Goal: Information Seeking & Learning: Learn about a topic

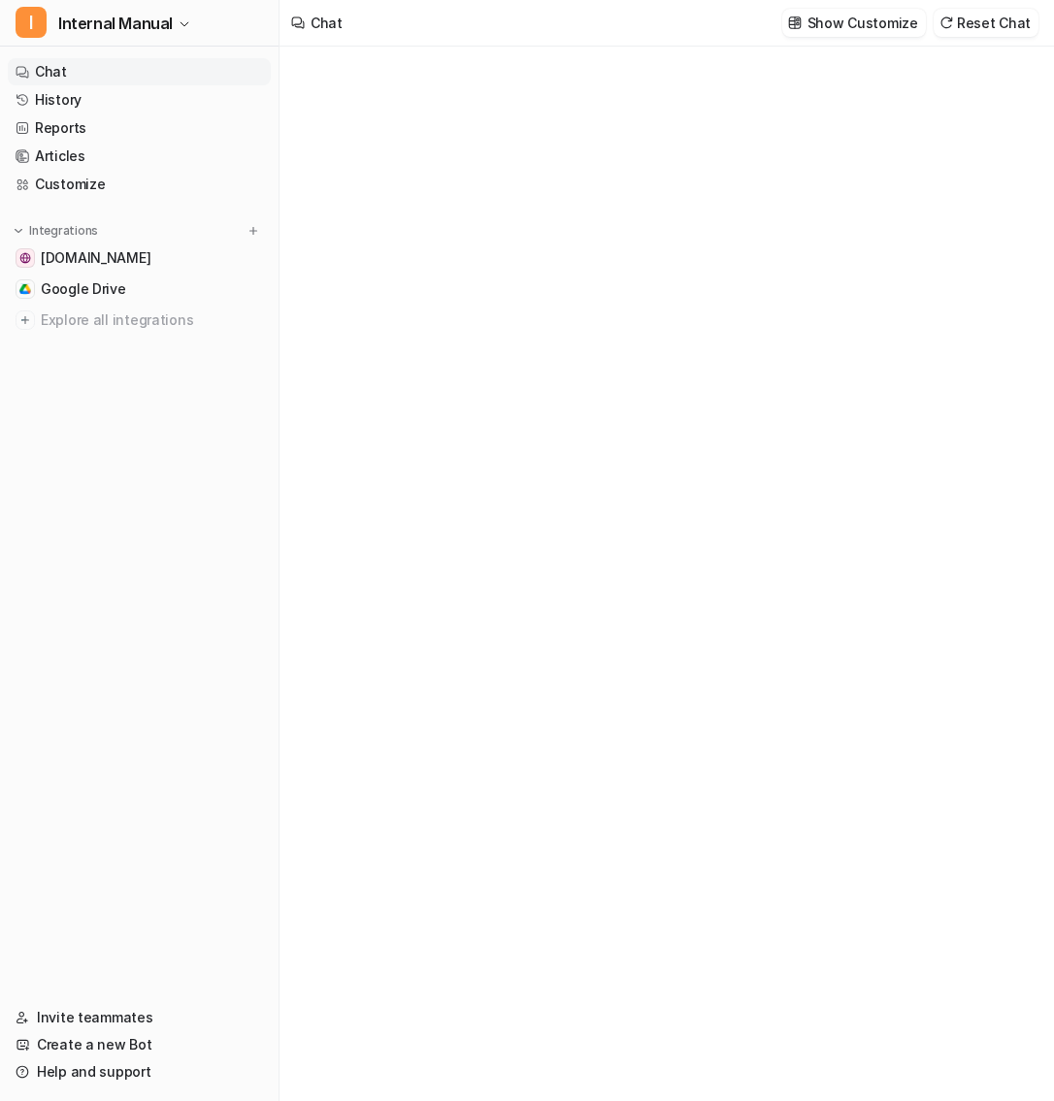
type textarea "**********"
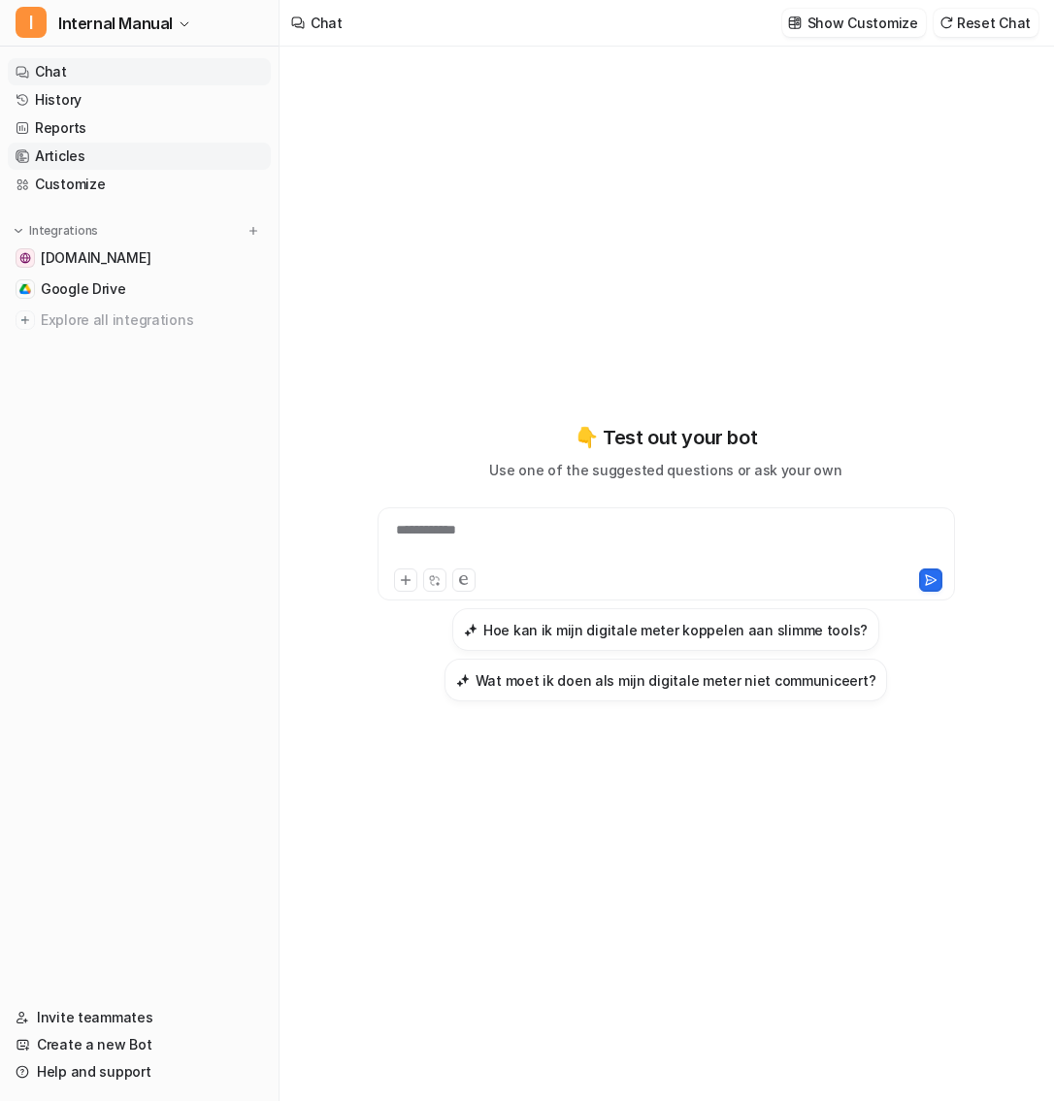
click at [97, 162] on link "Articles" at bounding box center [139, 156] width 263 height 27
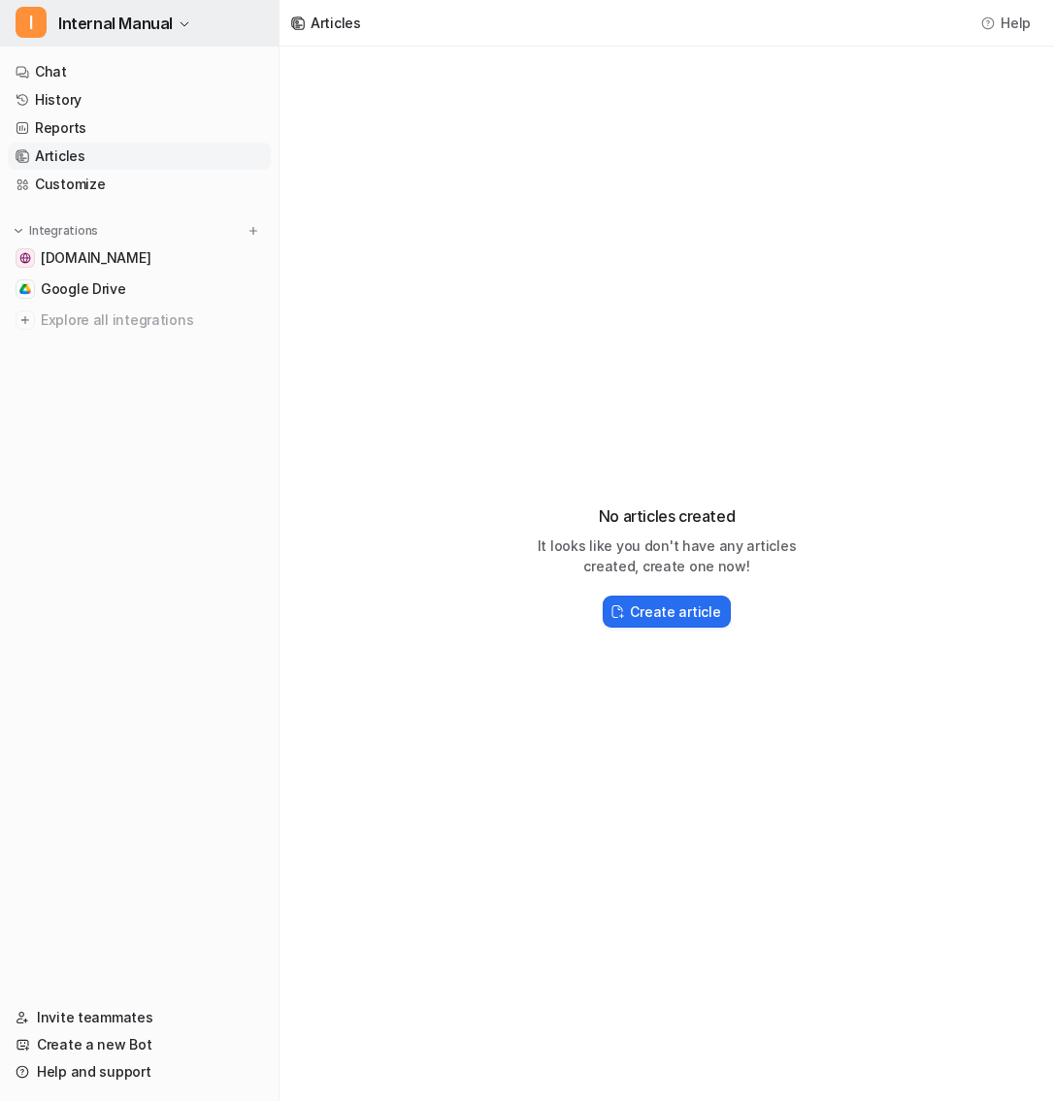
click at [161, 20] on span "Internal Manual" at bounding box center [115, 23] width 114 height 27
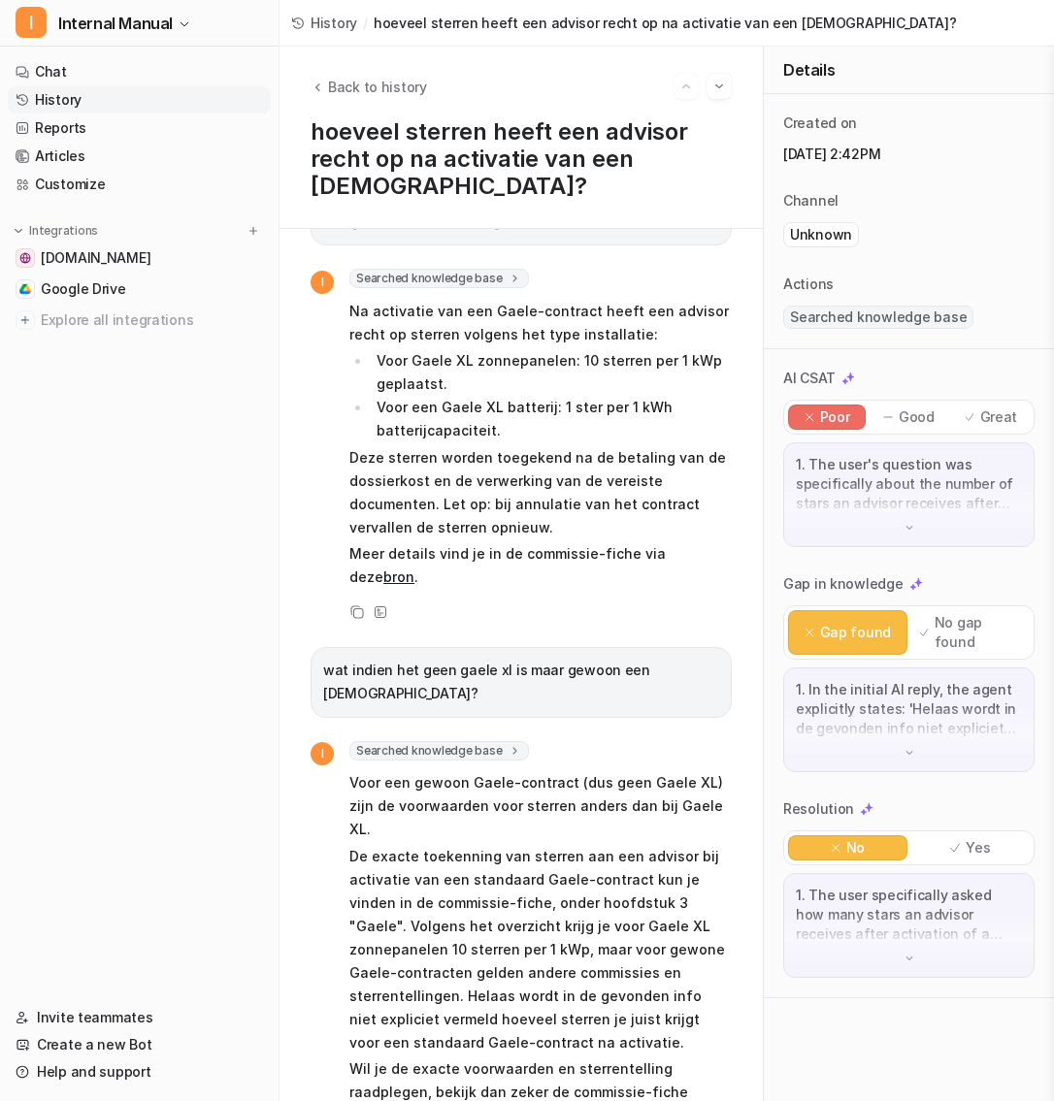
scroll to position [134, 0]
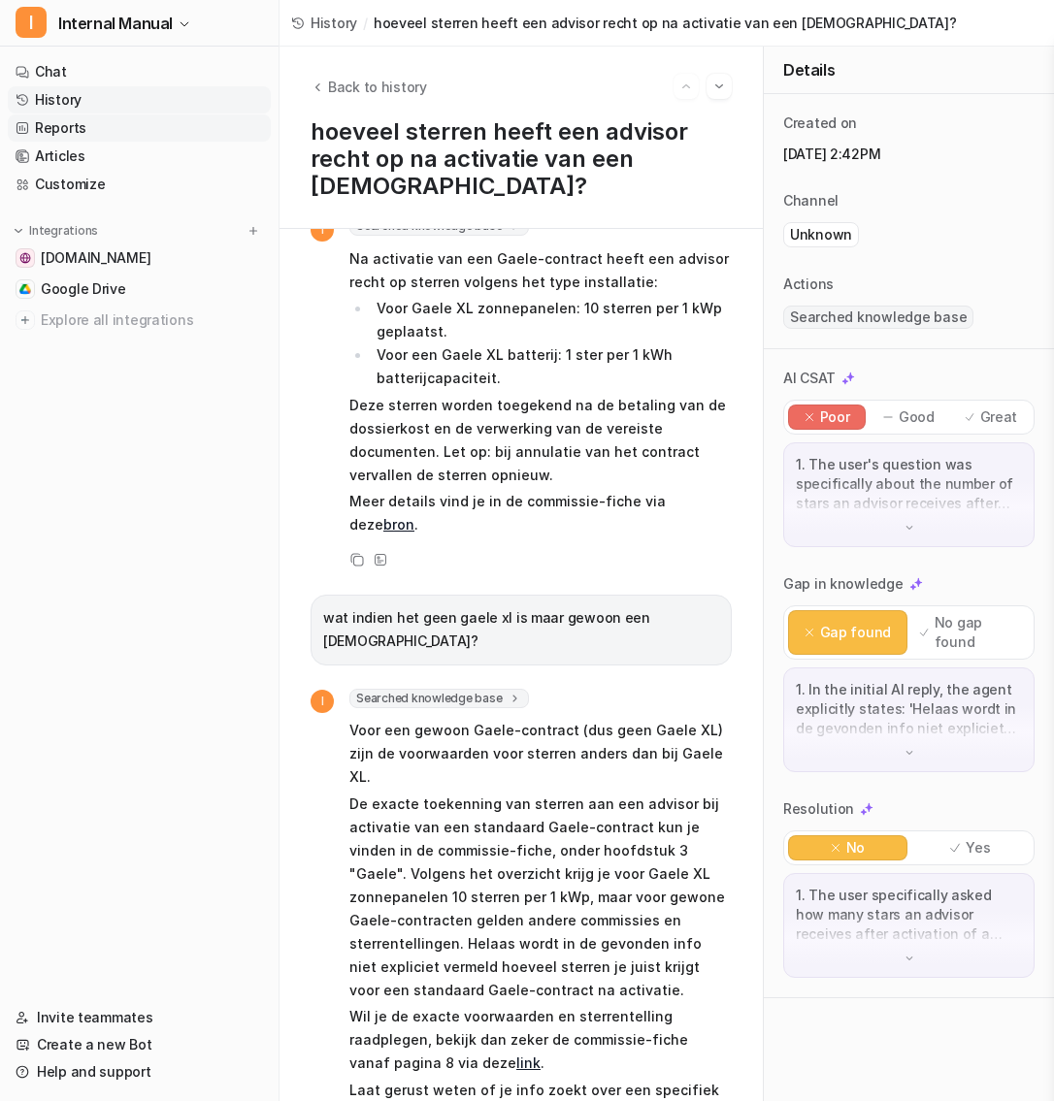
click at [77, 125] on link "Reports" at bounding box center [139, 127] width 263 height 27
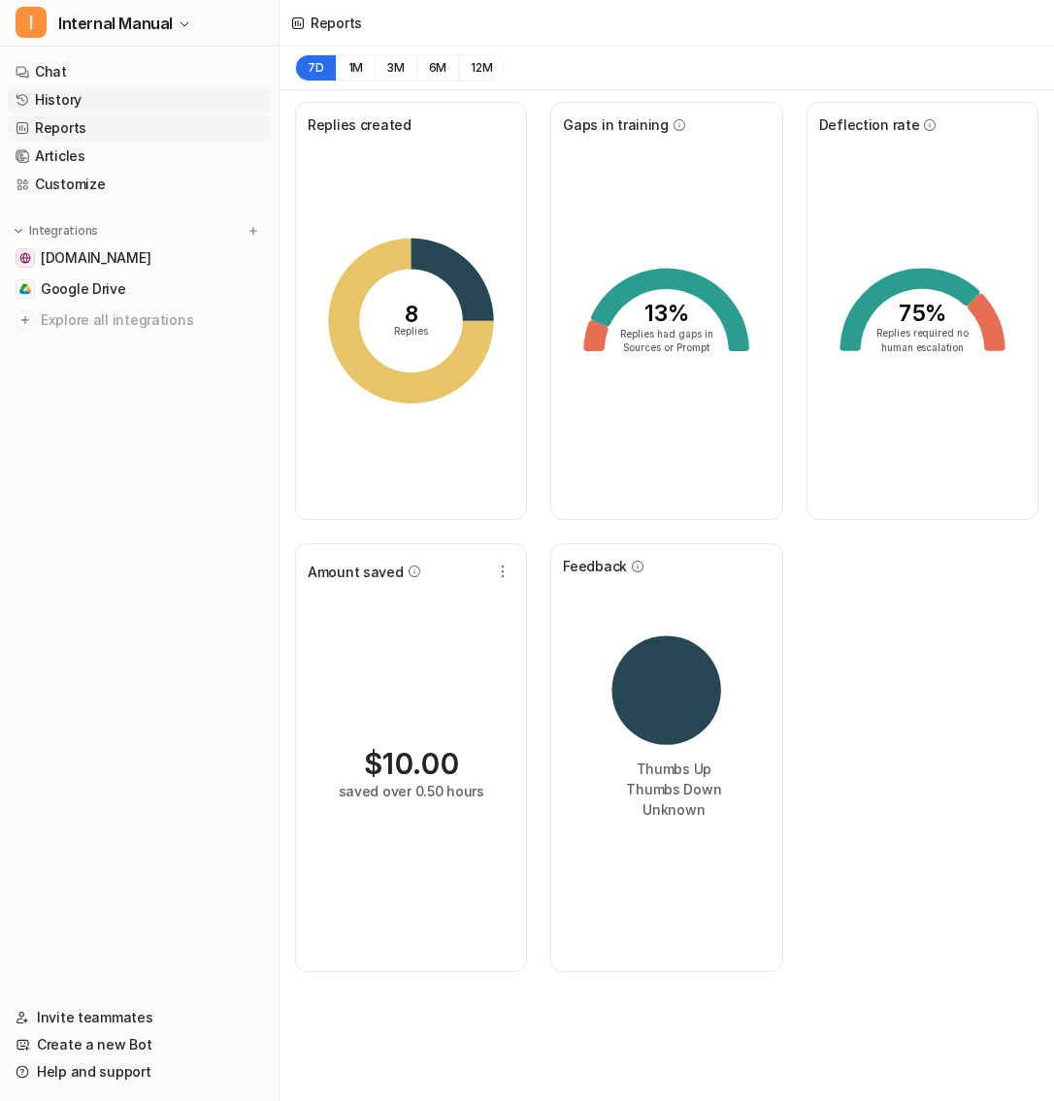
click at [81, 98] on link "History" at bounding box center [139, 99] width 263 height 27
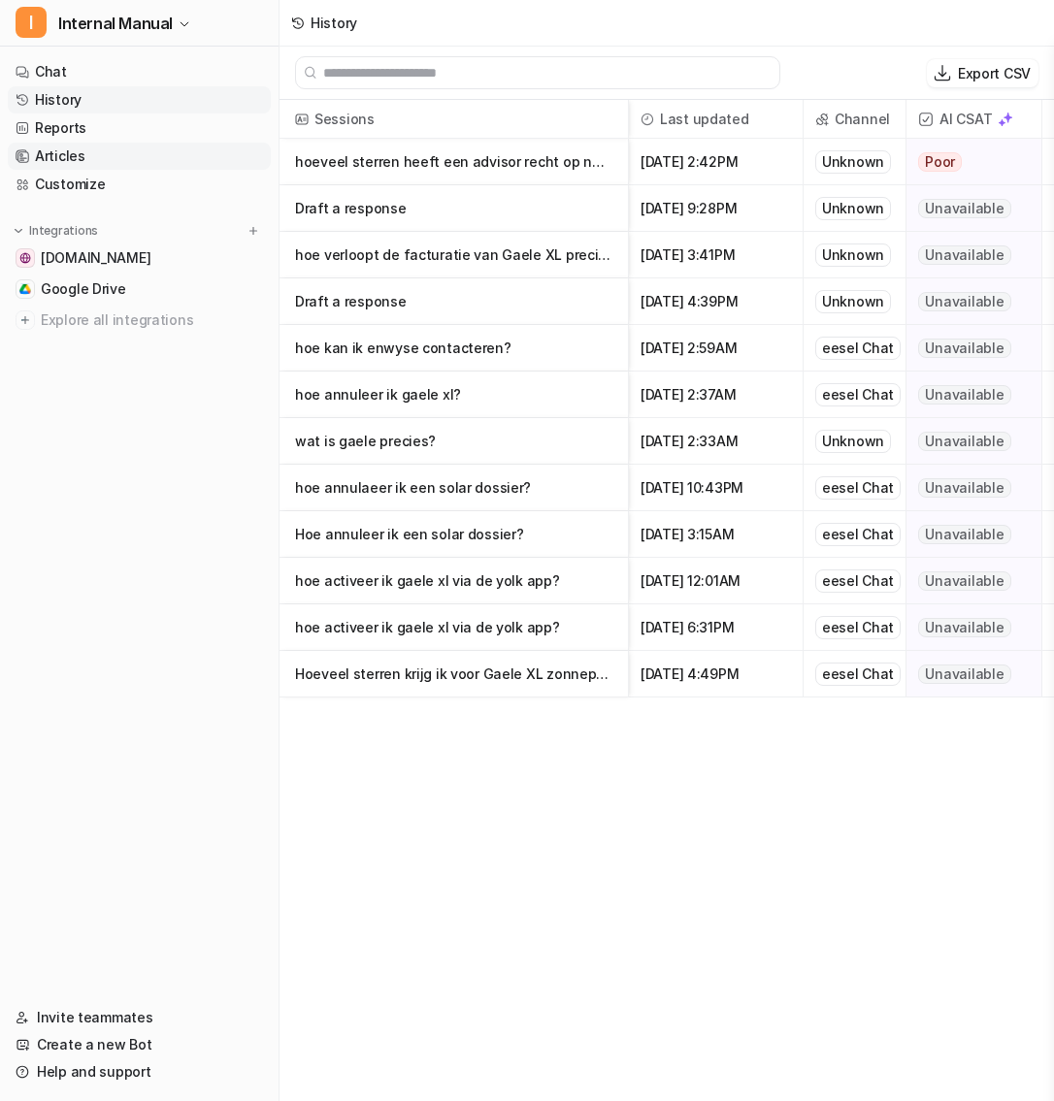
click at [85, 158] on link "Articles" at bounding box center [139, 156] width 263 height 27
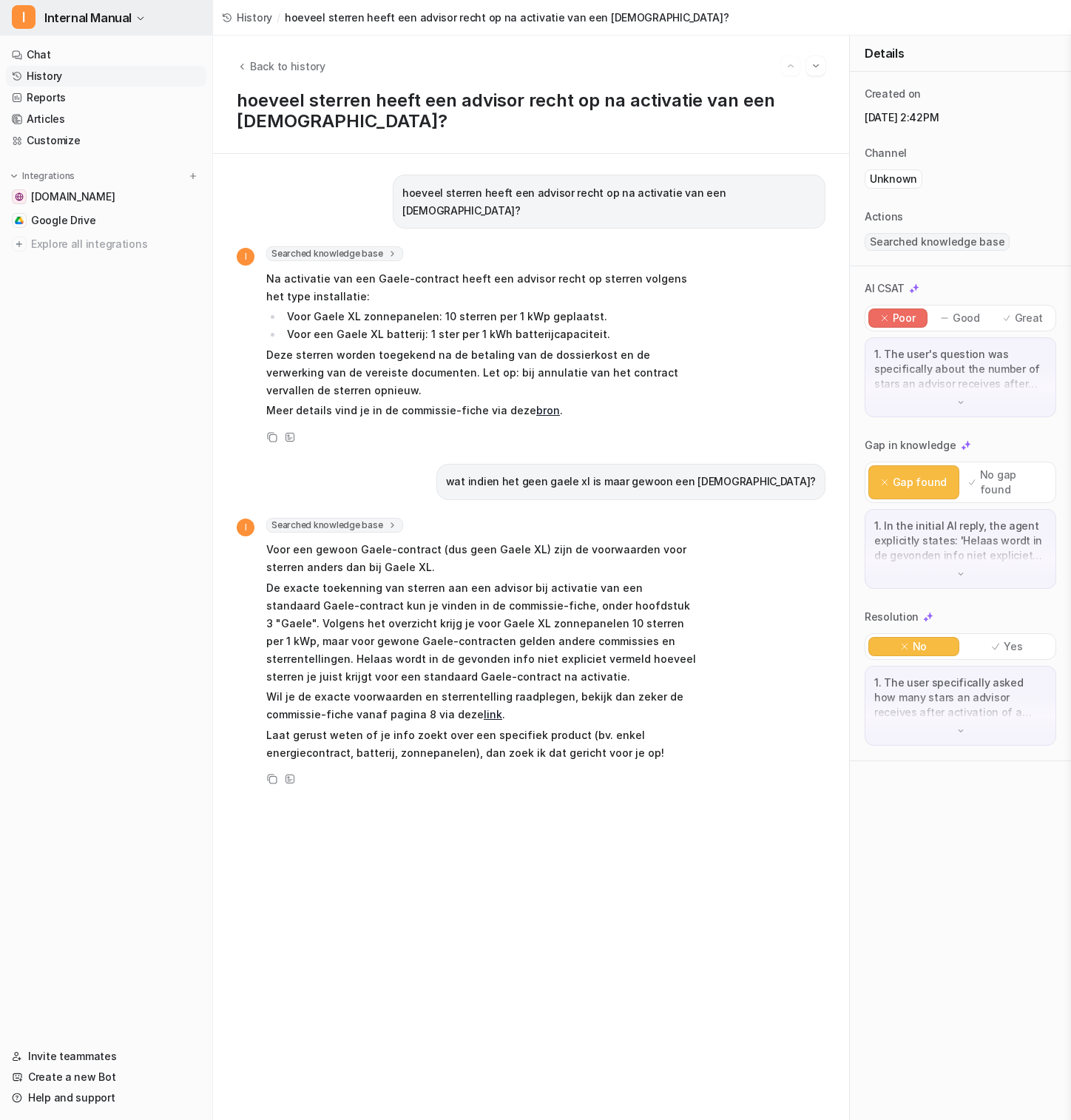
click at [127, 22] on span "Internal Manual" at bounding box center [88, 18] width 87 height 21
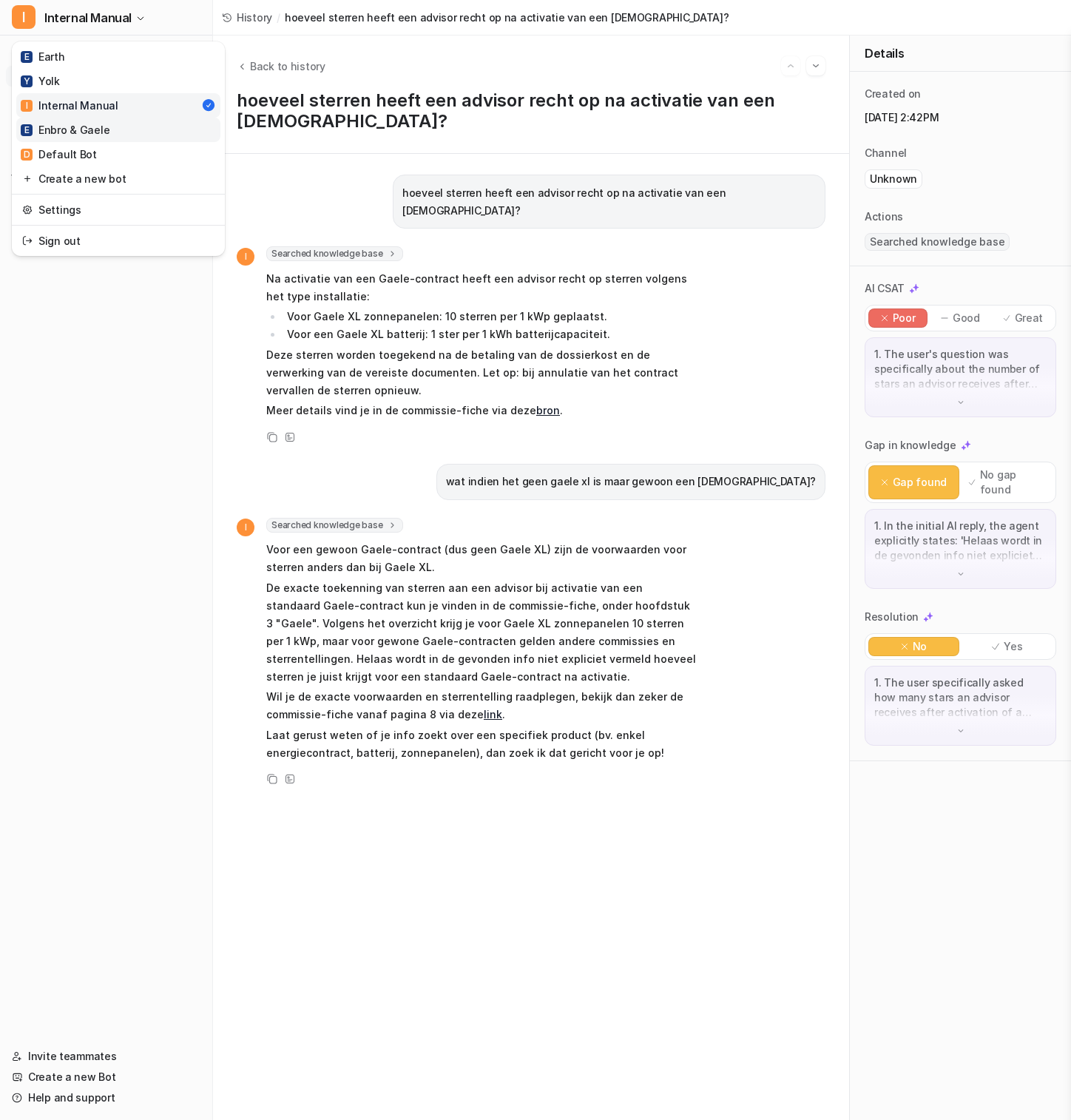
click at [122, 120] on link "E Enbro & Gaele" at bounding box center [118, 130] width 204 height 24
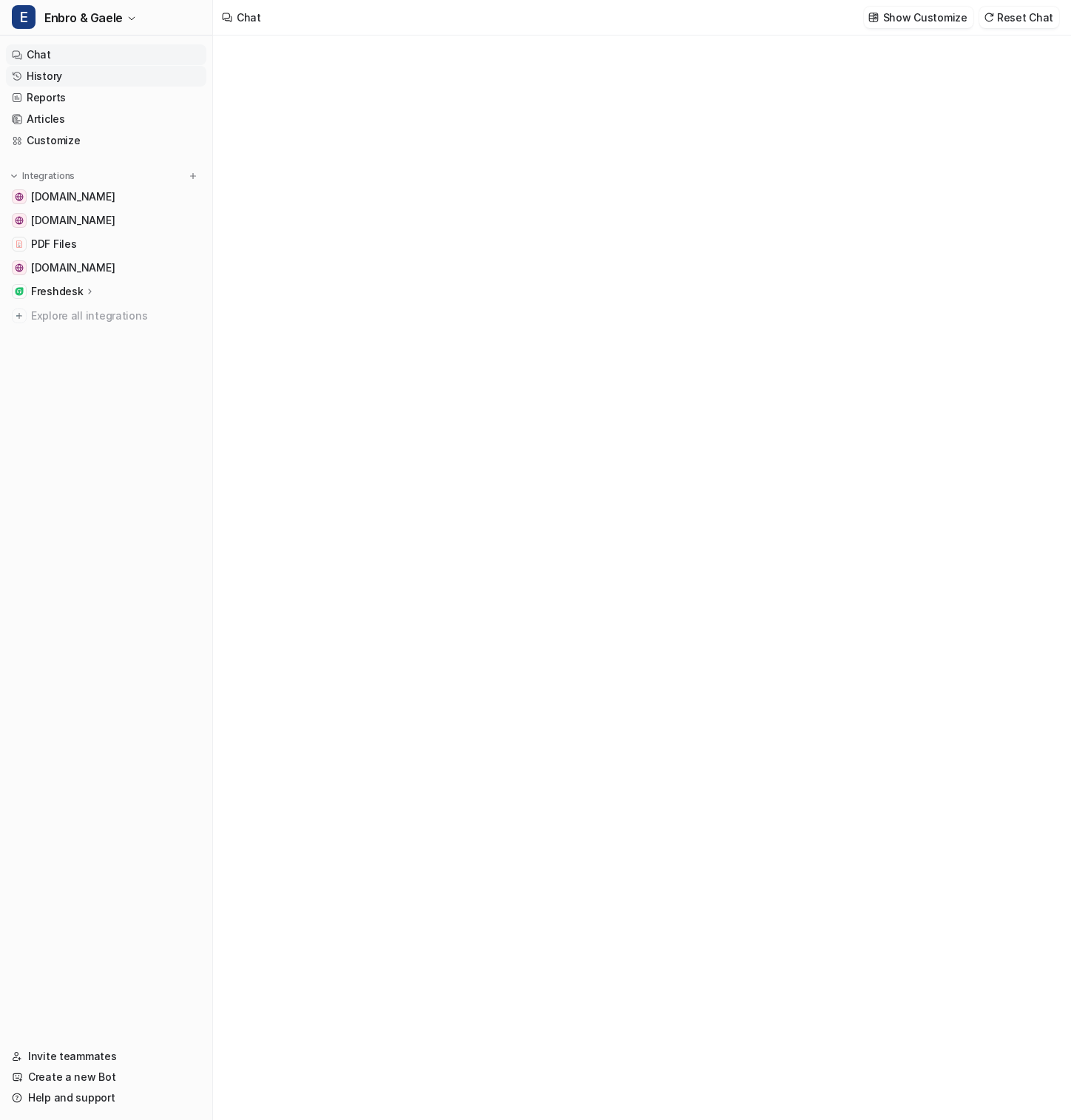
type textarea "**********"
click at [95, 119] on link "Articles" at bounding box center [106, 119] width 200 height 21
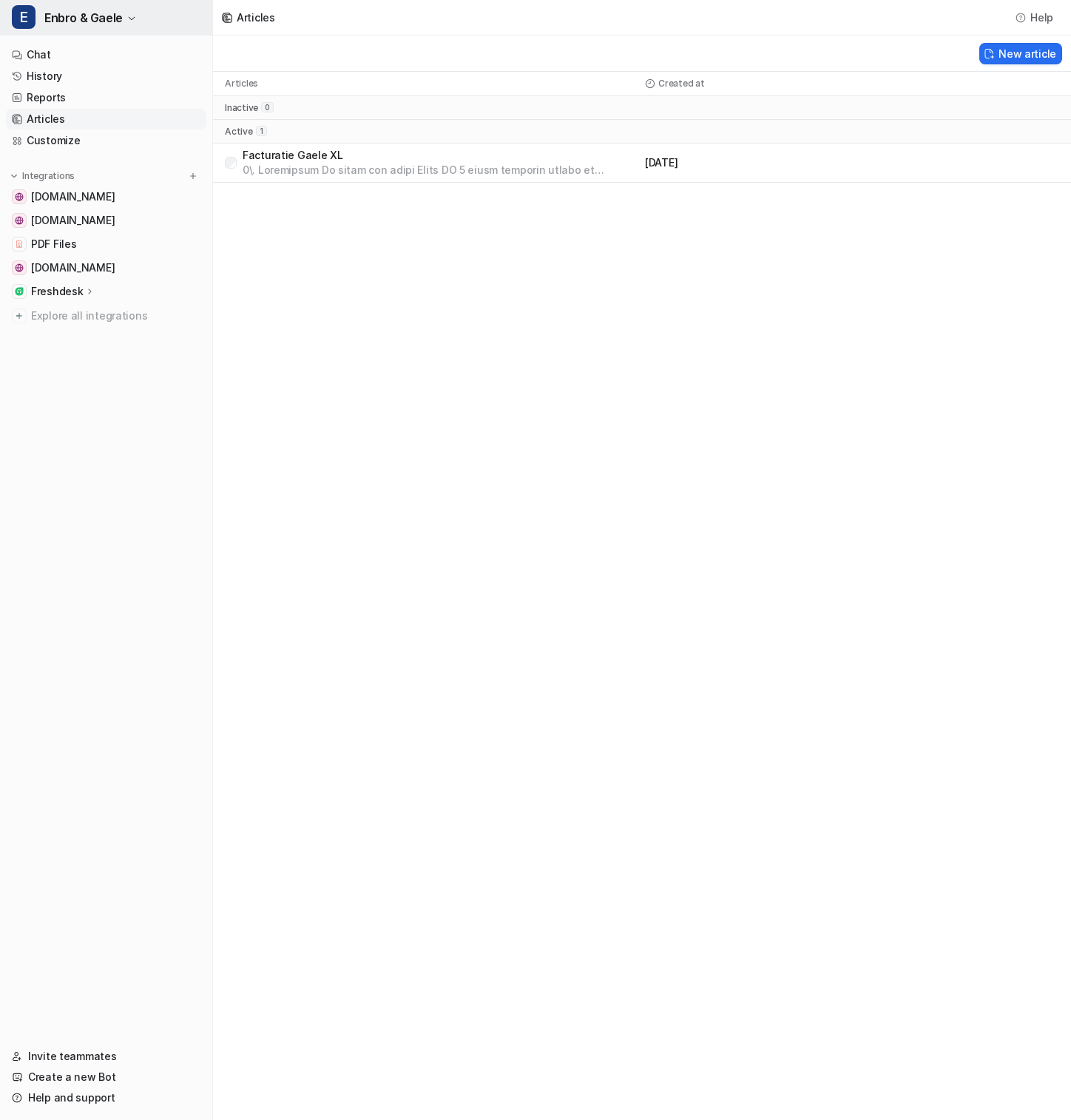
click at [103, 14] on span "Enbro & Gaele" at bounding box center [83, 18] width 79 height 21
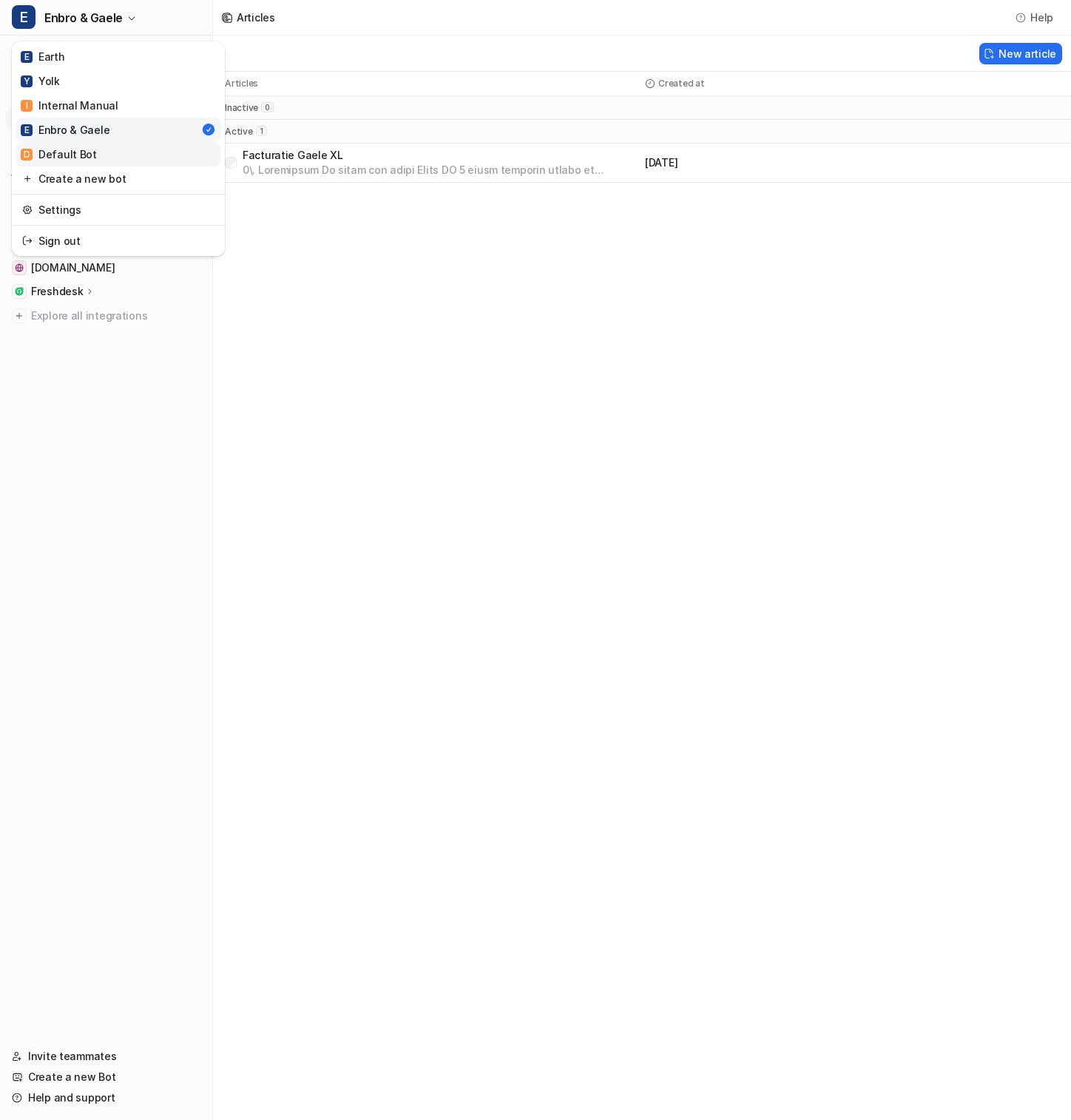
click at [96, 147] on link "D Default Bot" at bounding box center [118, 154] width 204 height 24
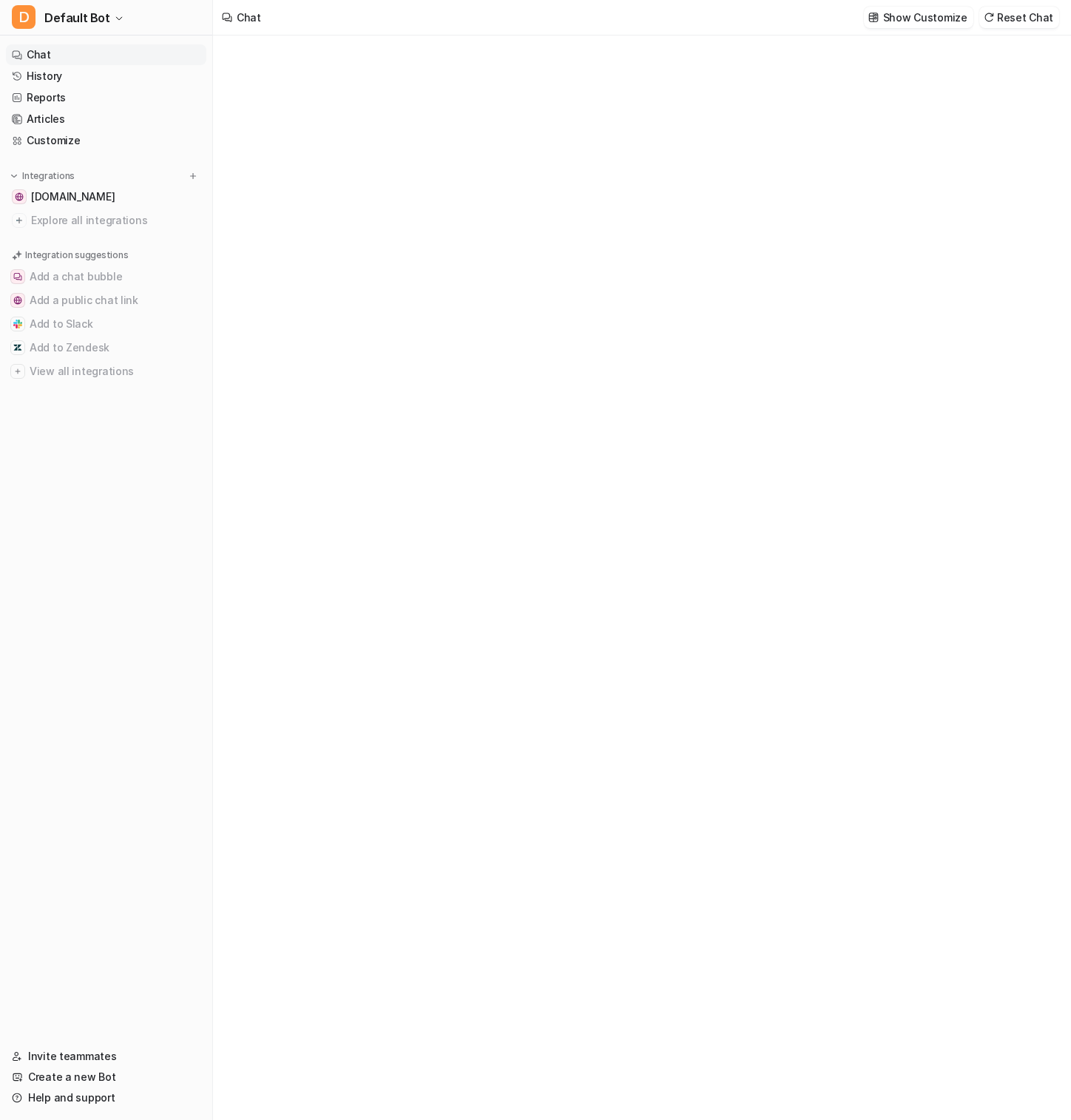
type textarea "**********"
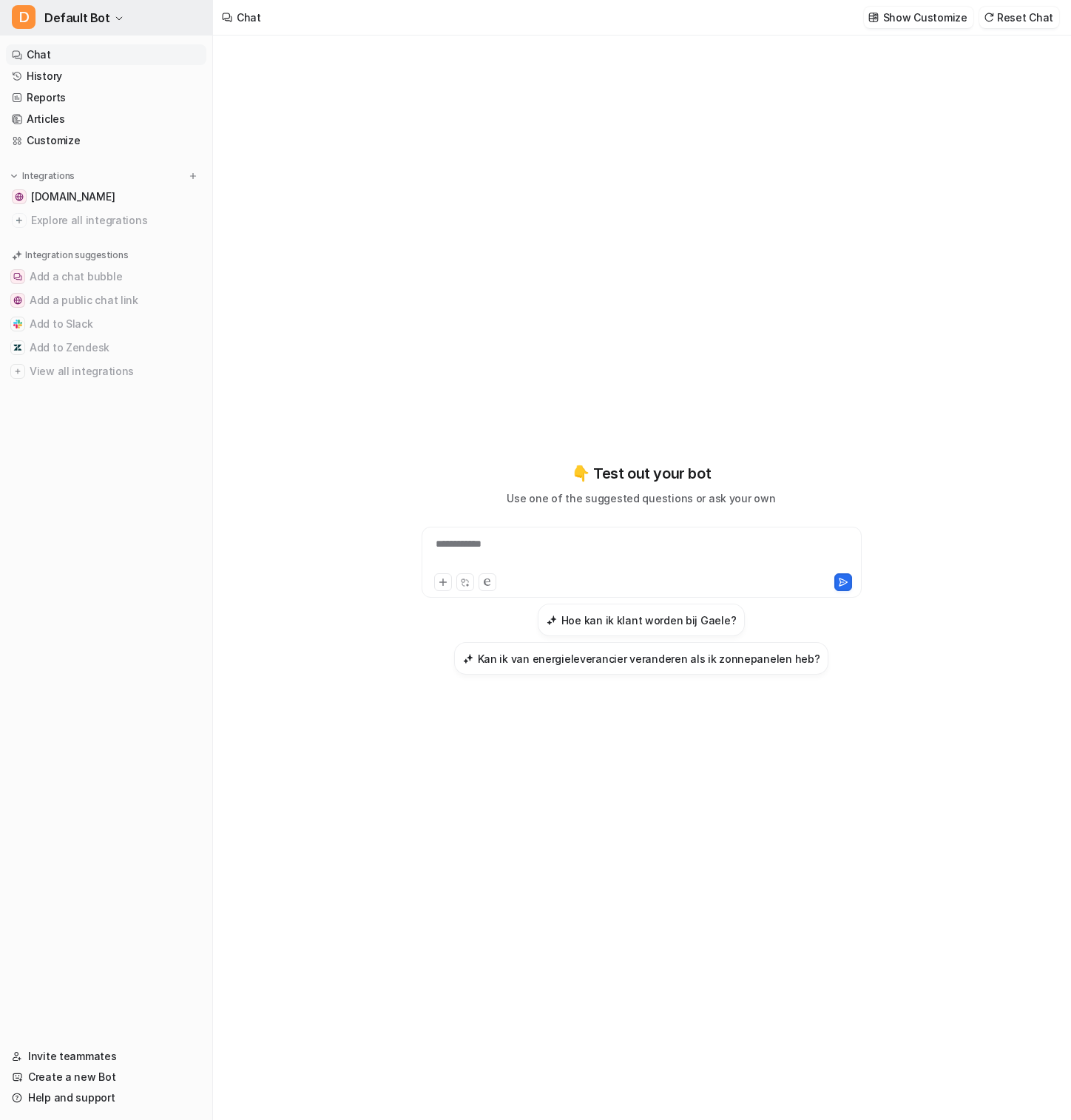
click at [83, 10] on span "Default Bot" at bounding box center [77, 18] width 66 height 21
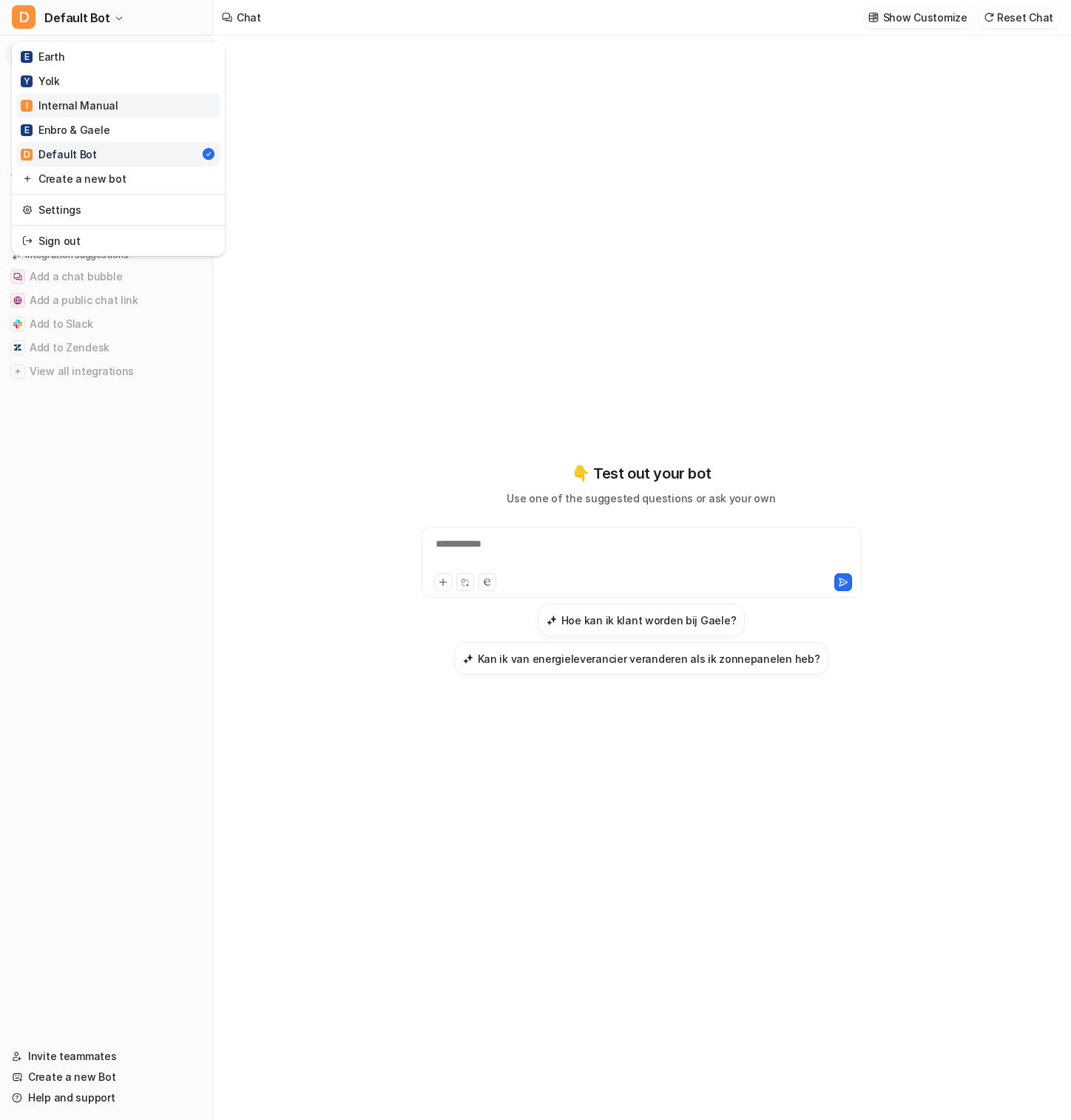
click at [98, 98] on div "I Internal Manual" at bounding box center [69, 105] width 98 height 15
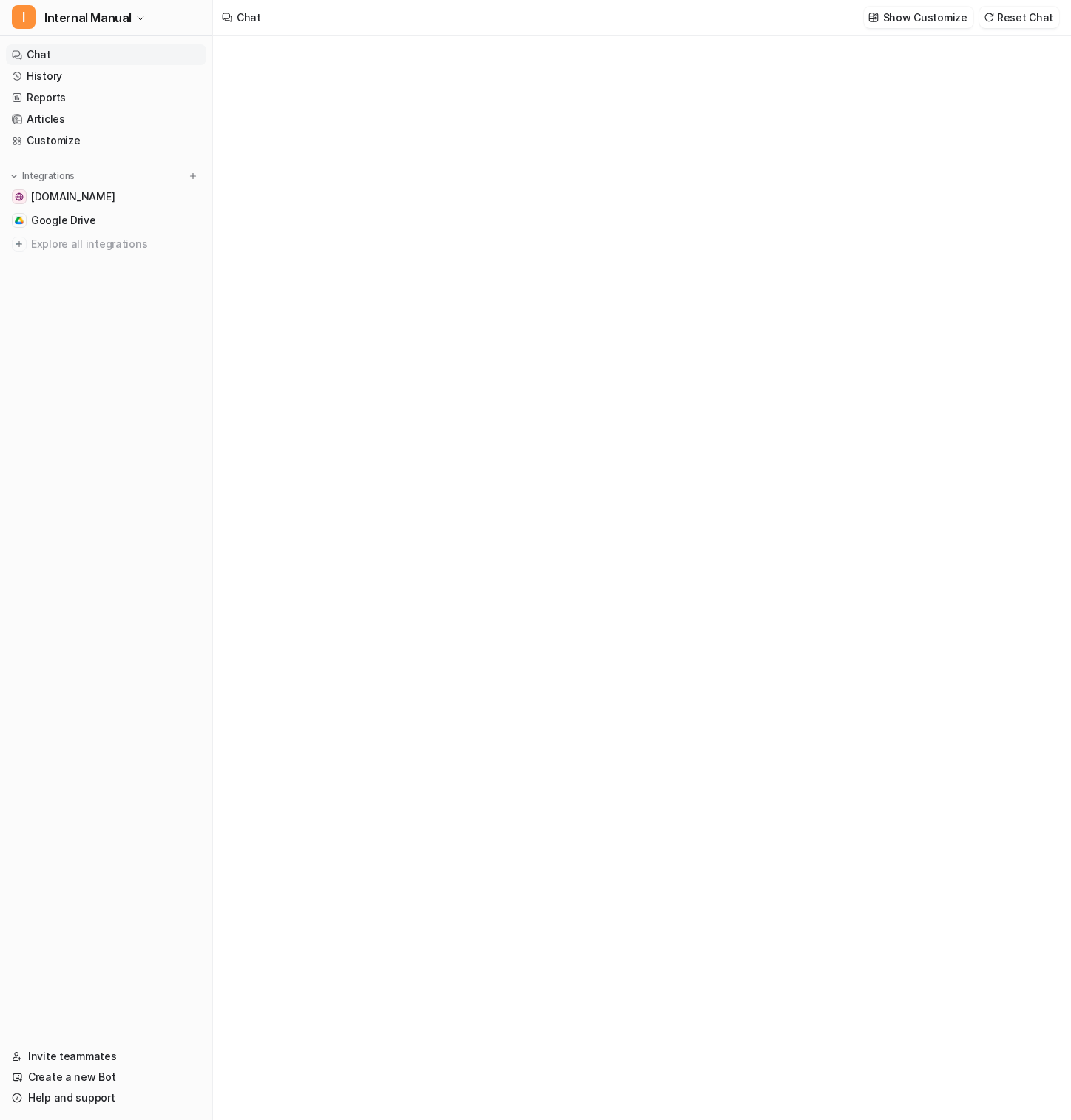
type textarea "**********"
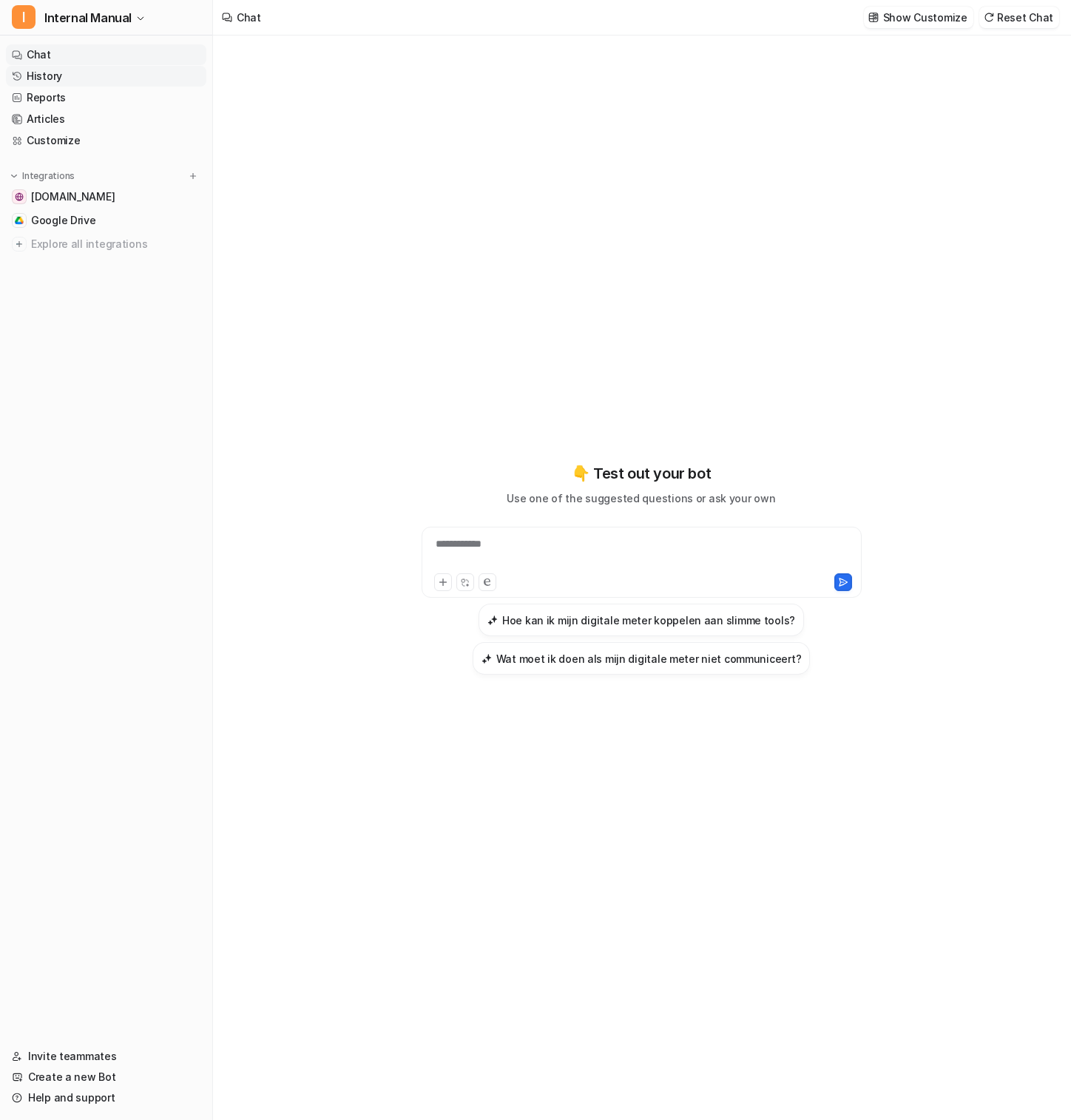
click at [78, 78] on link "History" at bounding box center [106, 75] width 200 height 21
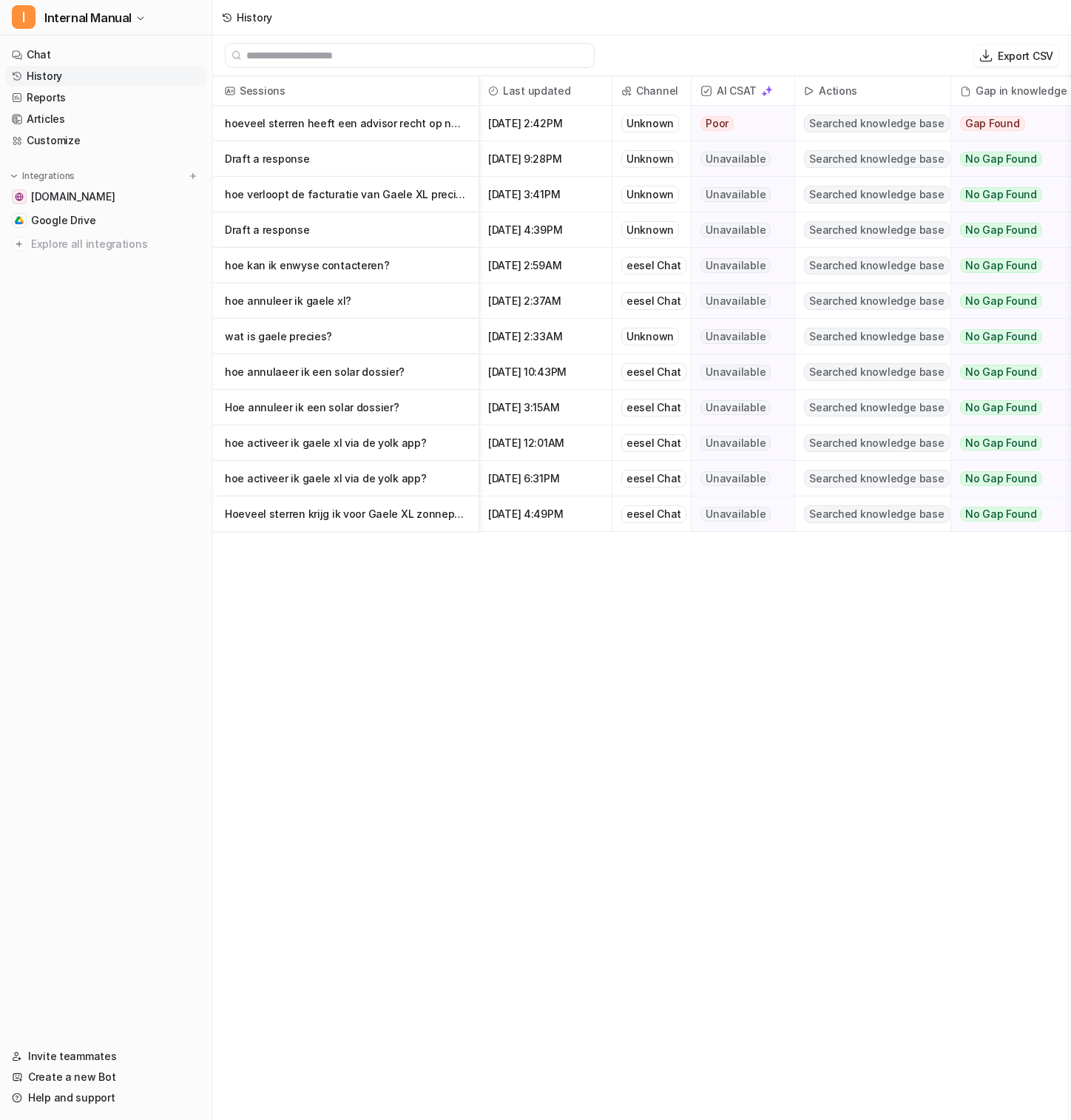
click at [403, 137] on p "hoeveel sterren heeft een advisor recht op na activatie van een gaele?" at bounding box center [345, 124] width 242 height 36
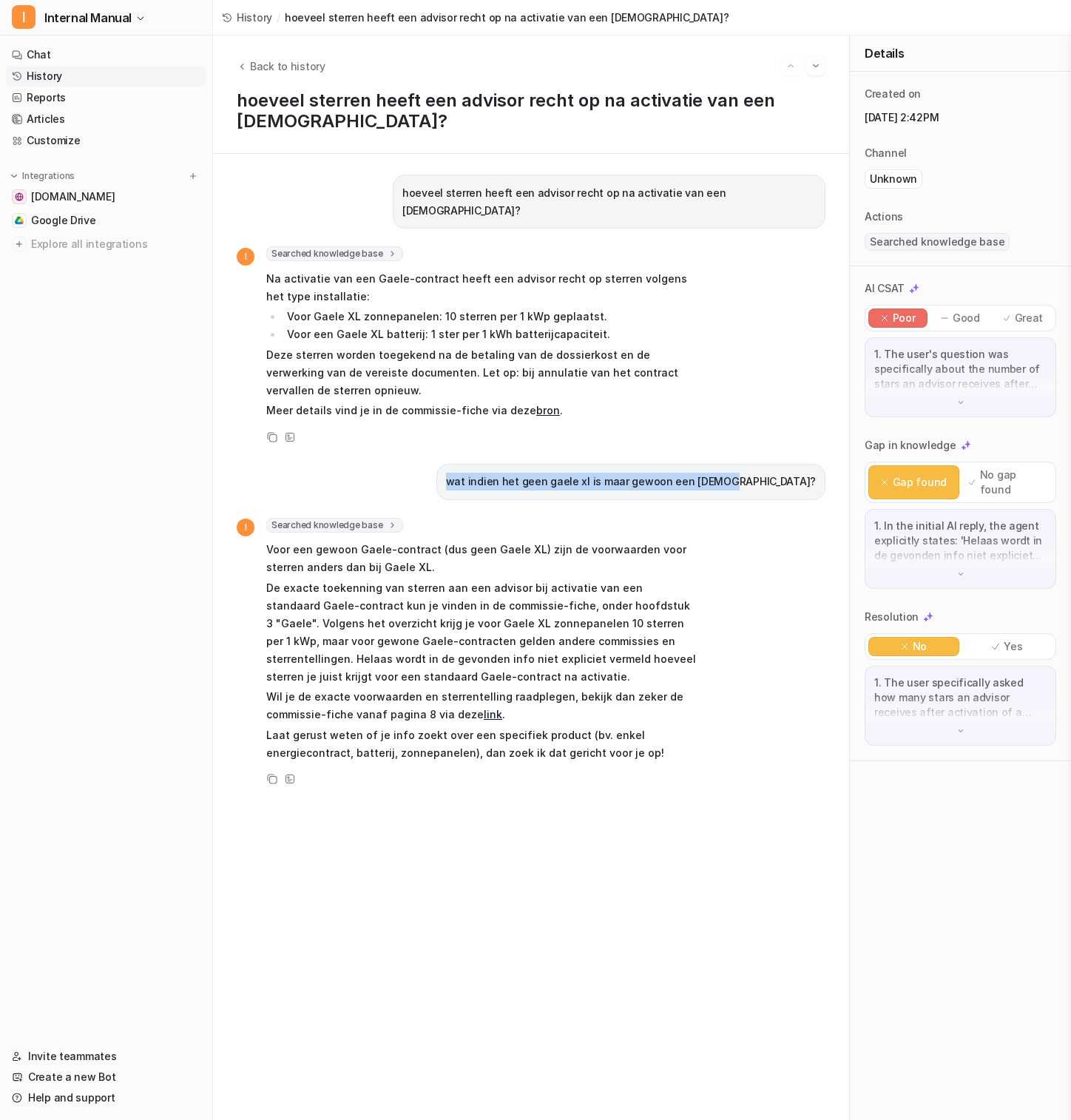
drag, startPoint x: 550, startPoint y: 460, endPoint x: 841, endPoint y: 463, distance: 291.0
click at [803, 464] on div "hoeveel sterren heeft een advisor recht op na activatie van een gaele? I Search…" at bounding box center [531, 637] width 636 height 966
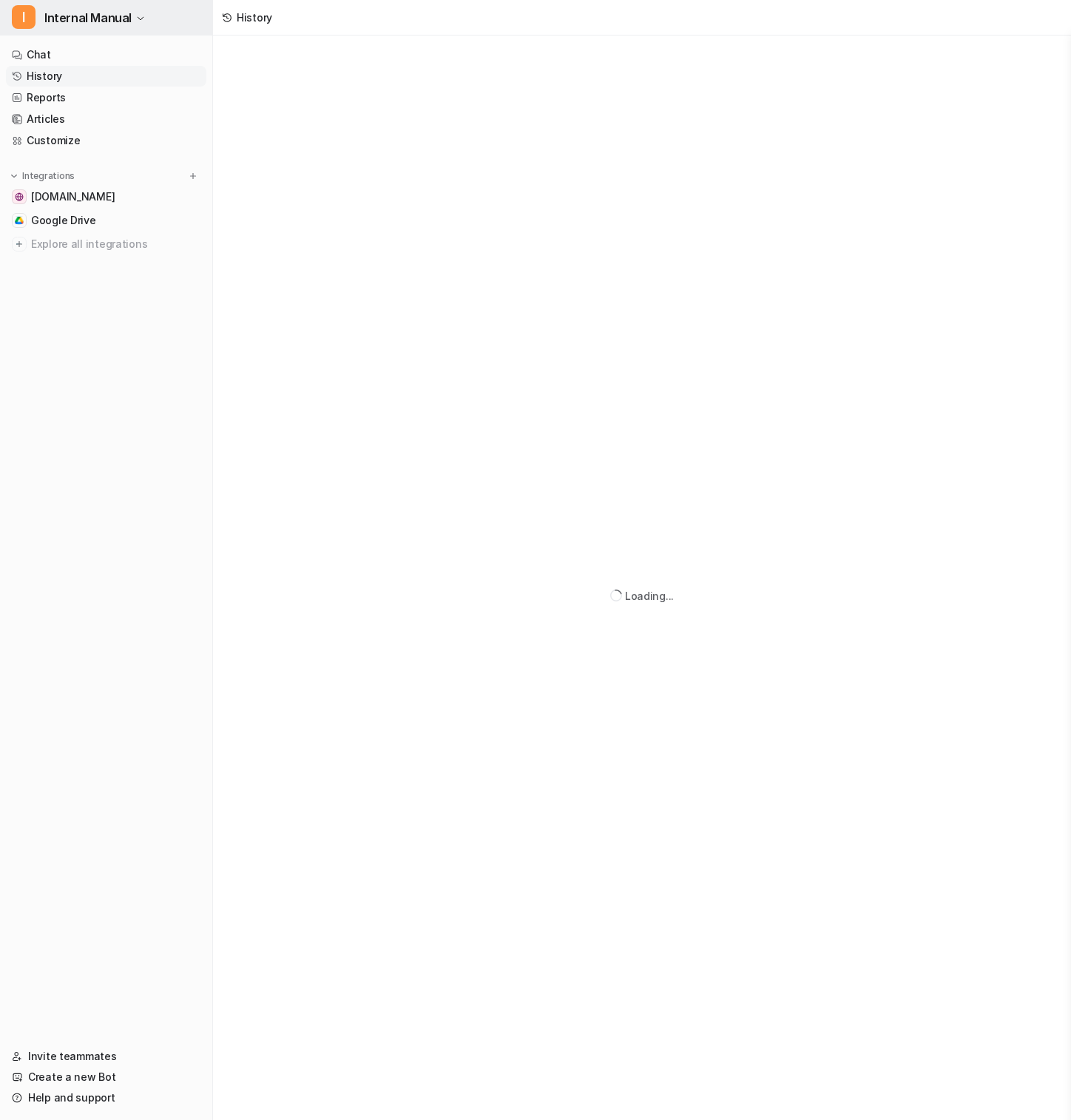
click at [107, 12] on span "Internal Manual" at bounding box center [88, 18] width 87 height 21
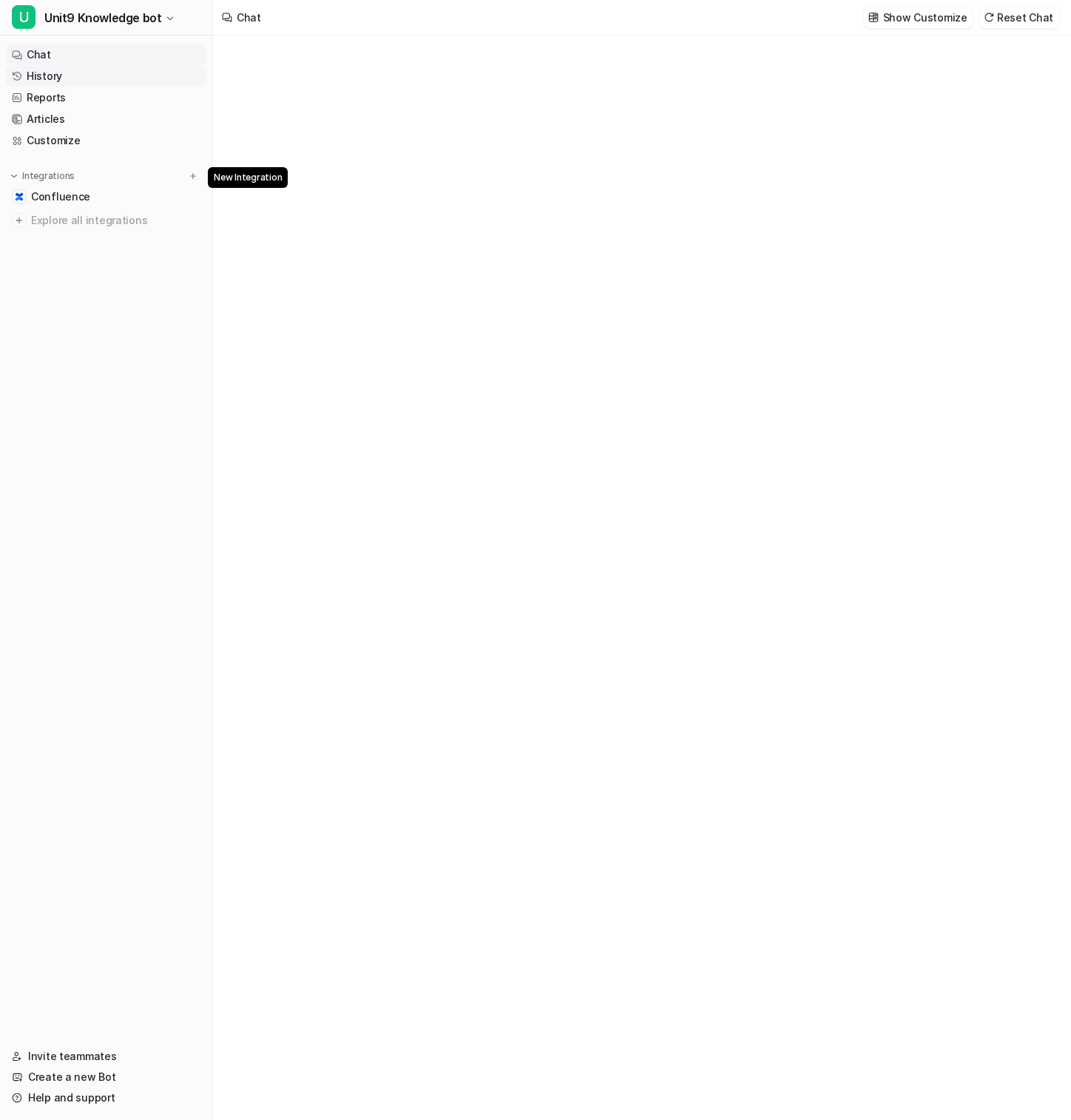
type textarea "**********"
click at [82, 189] on span "Confluence" at bounding box center [61, 196] width 59 height 14
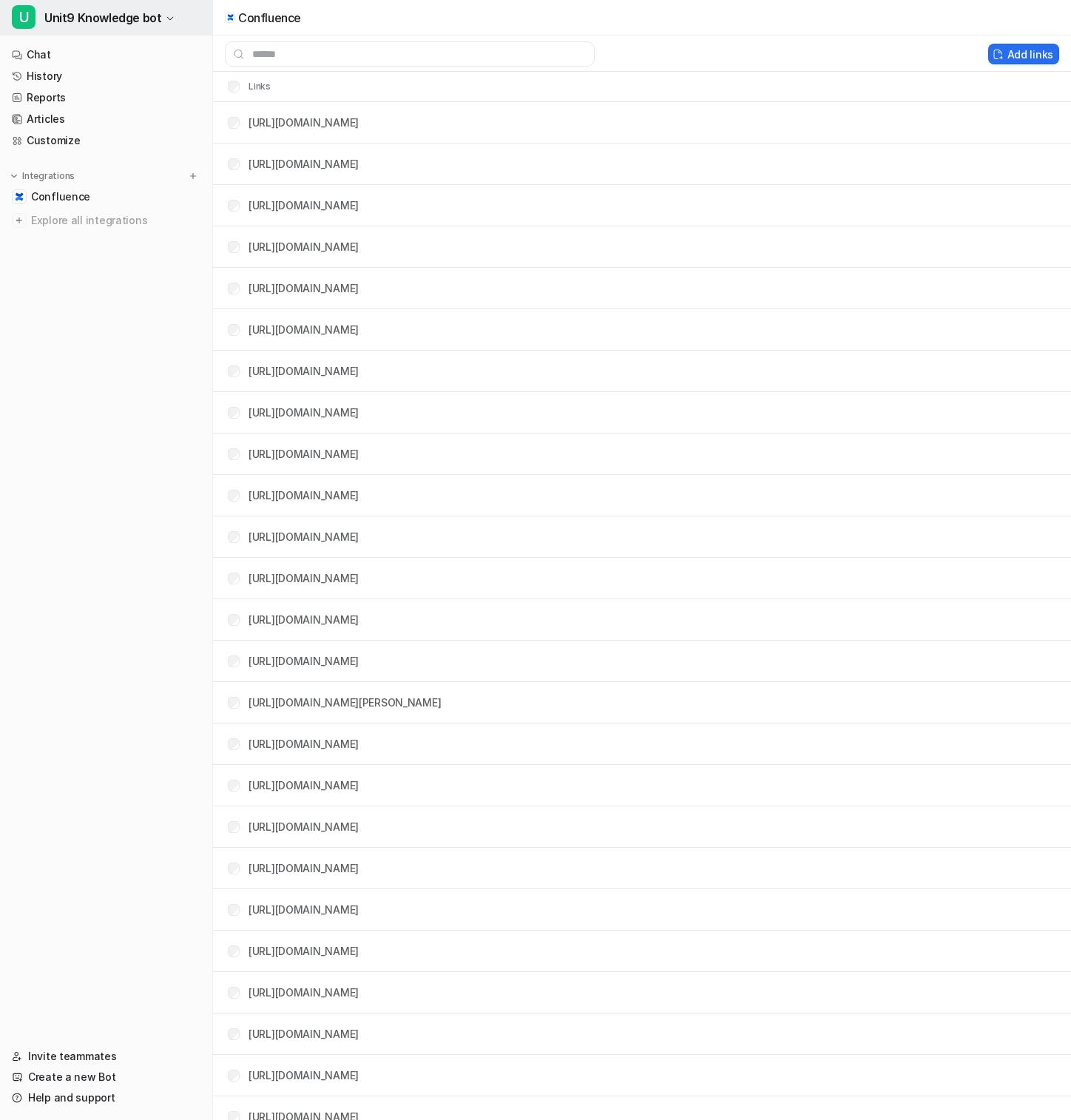
click at [118, 21] on span "Unit9 Knowledge bot" at bounding box center [102, 18] width 117 height 21
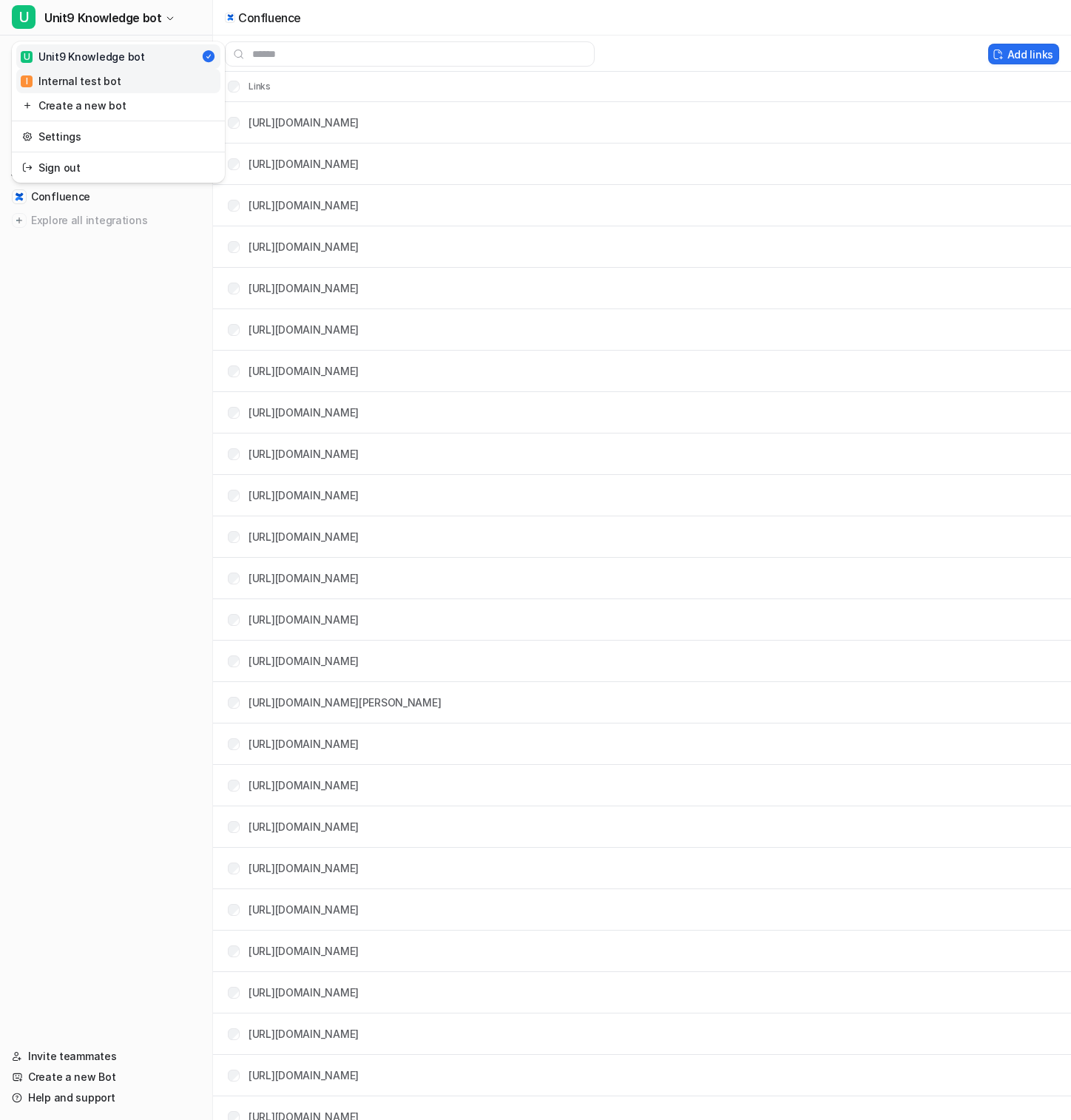
click at [117, 80] on link "I Internal test bot" at bounding box center [118, 81] width 204 height 24
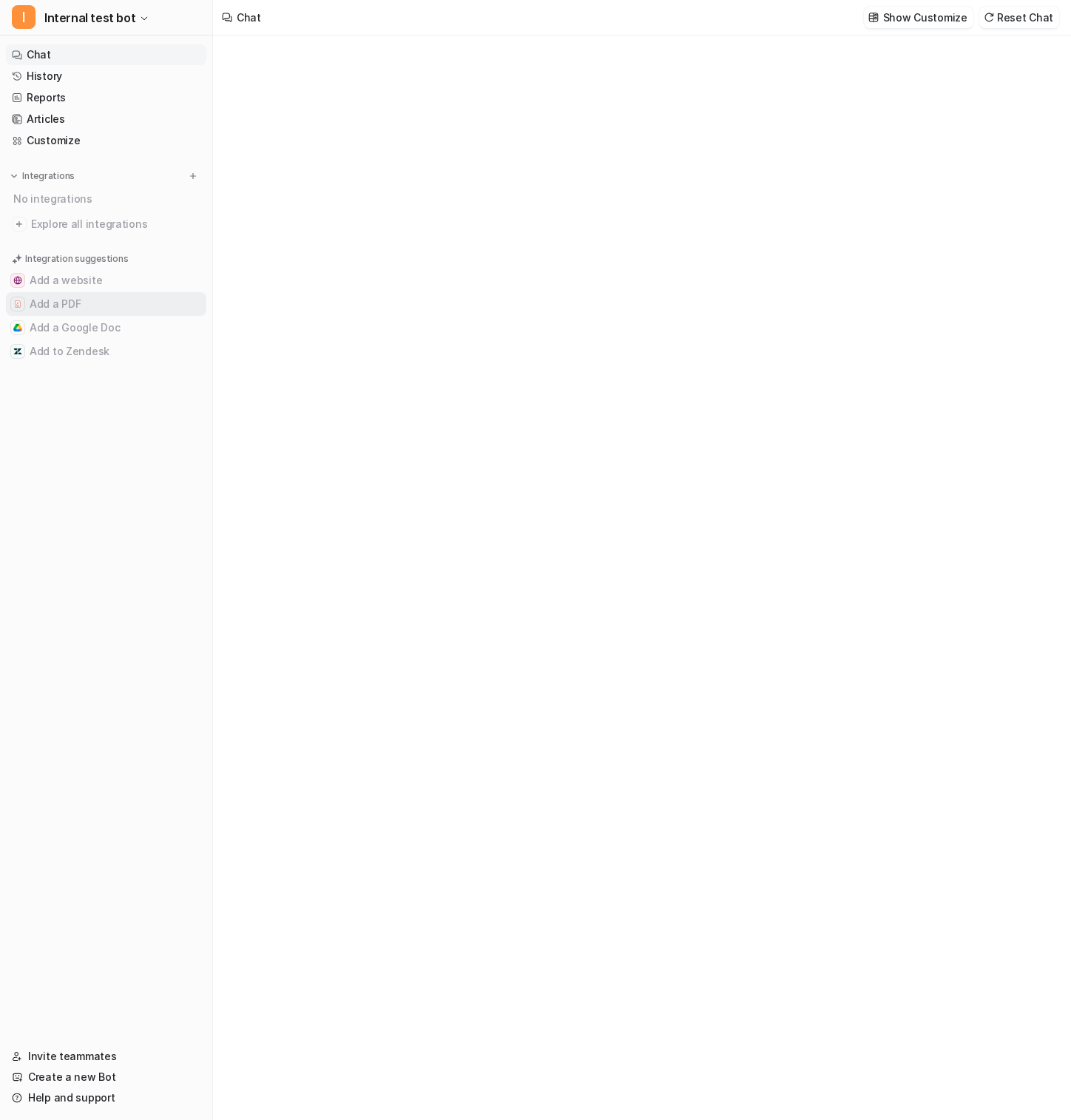
type textarea "**********"
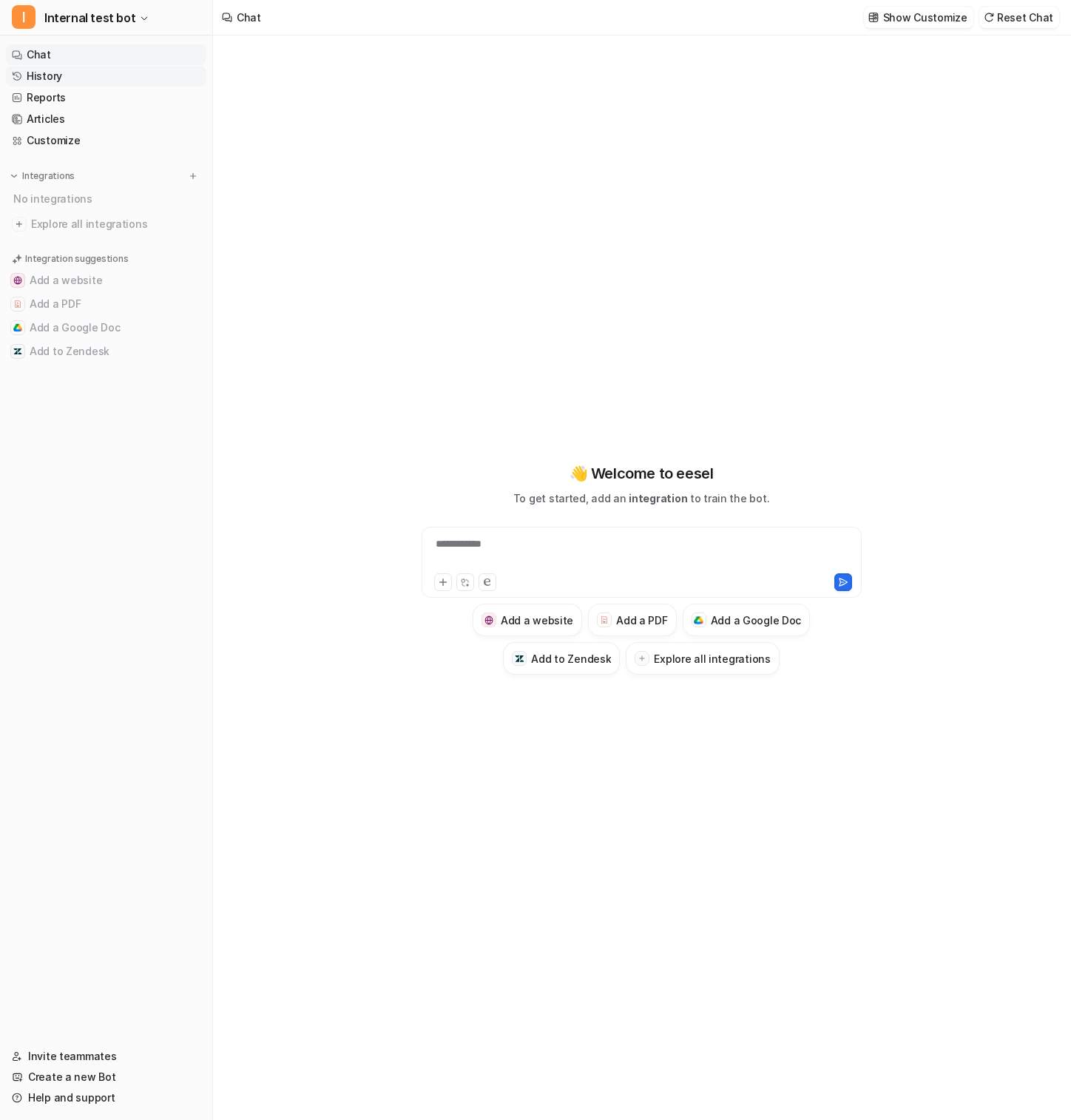
click at [87, 82] on link "History" at bounding box center [106, 75] width 200 height 21
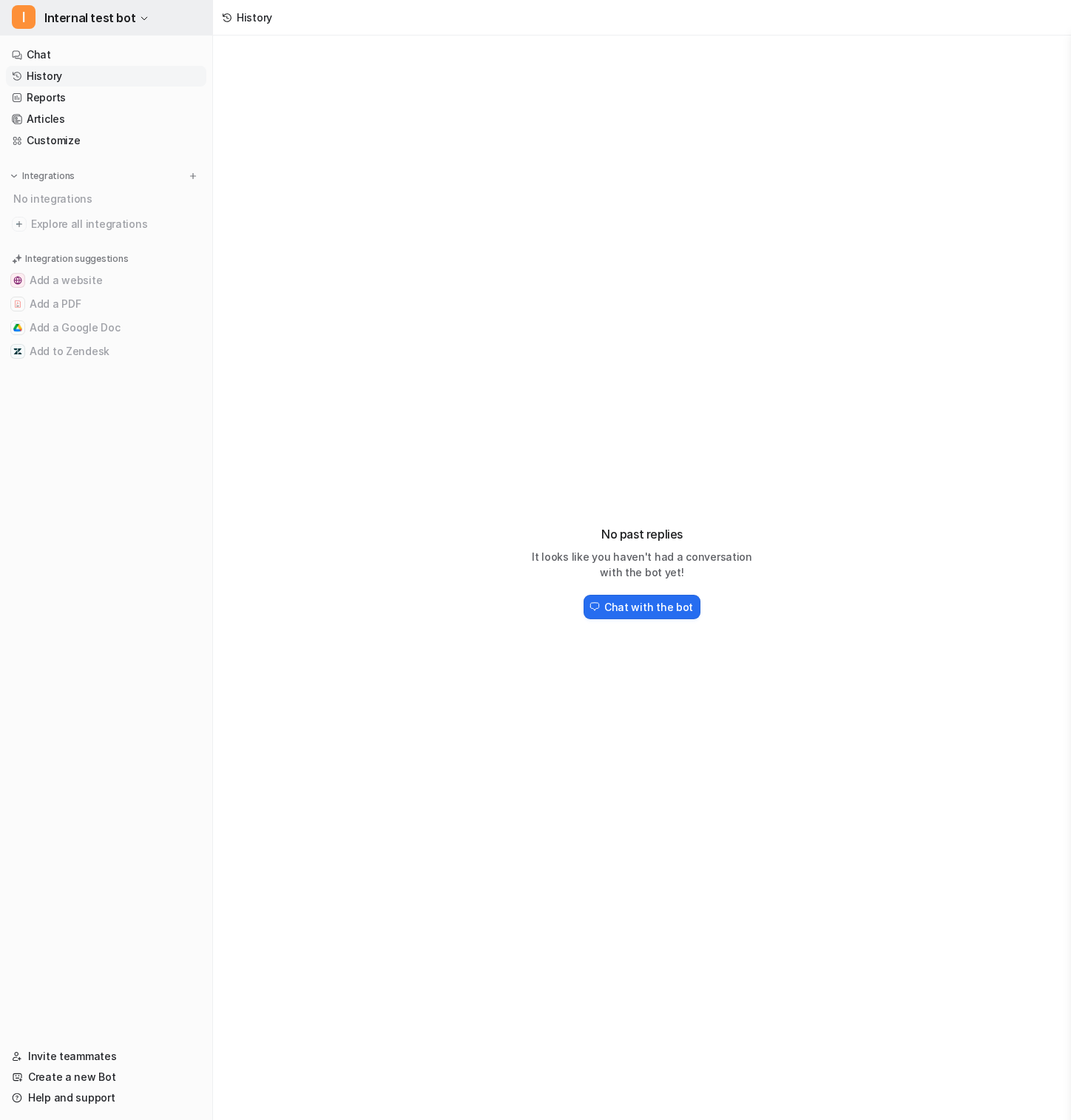
click at [121, 13] on span "Internal test bot" at bounding box center [89, 18] width 91 height 21
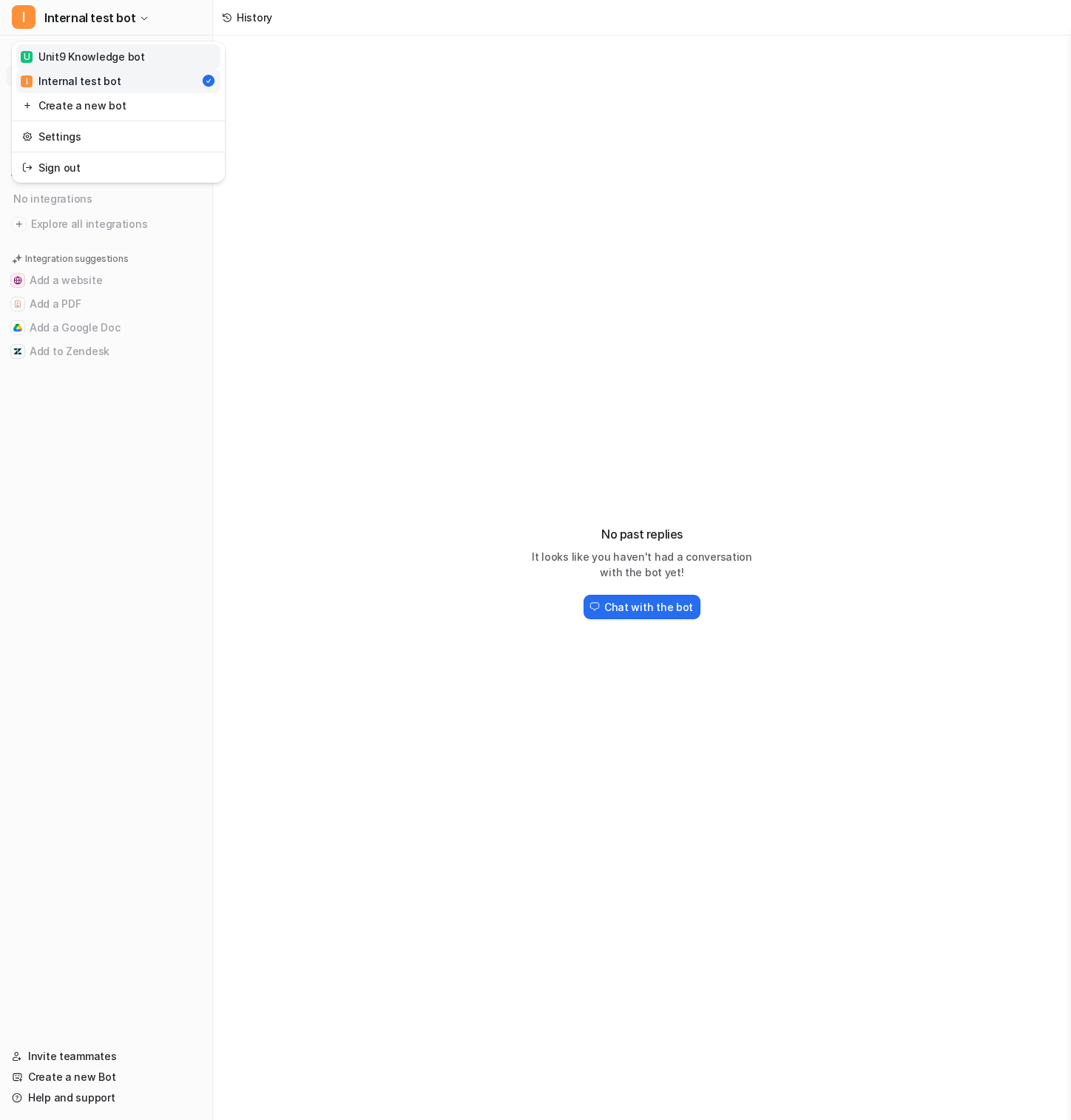
click at [123, 55] on div "U Unit9 Knowledge bot" at bounding box center [82, 56] width 124 height 15
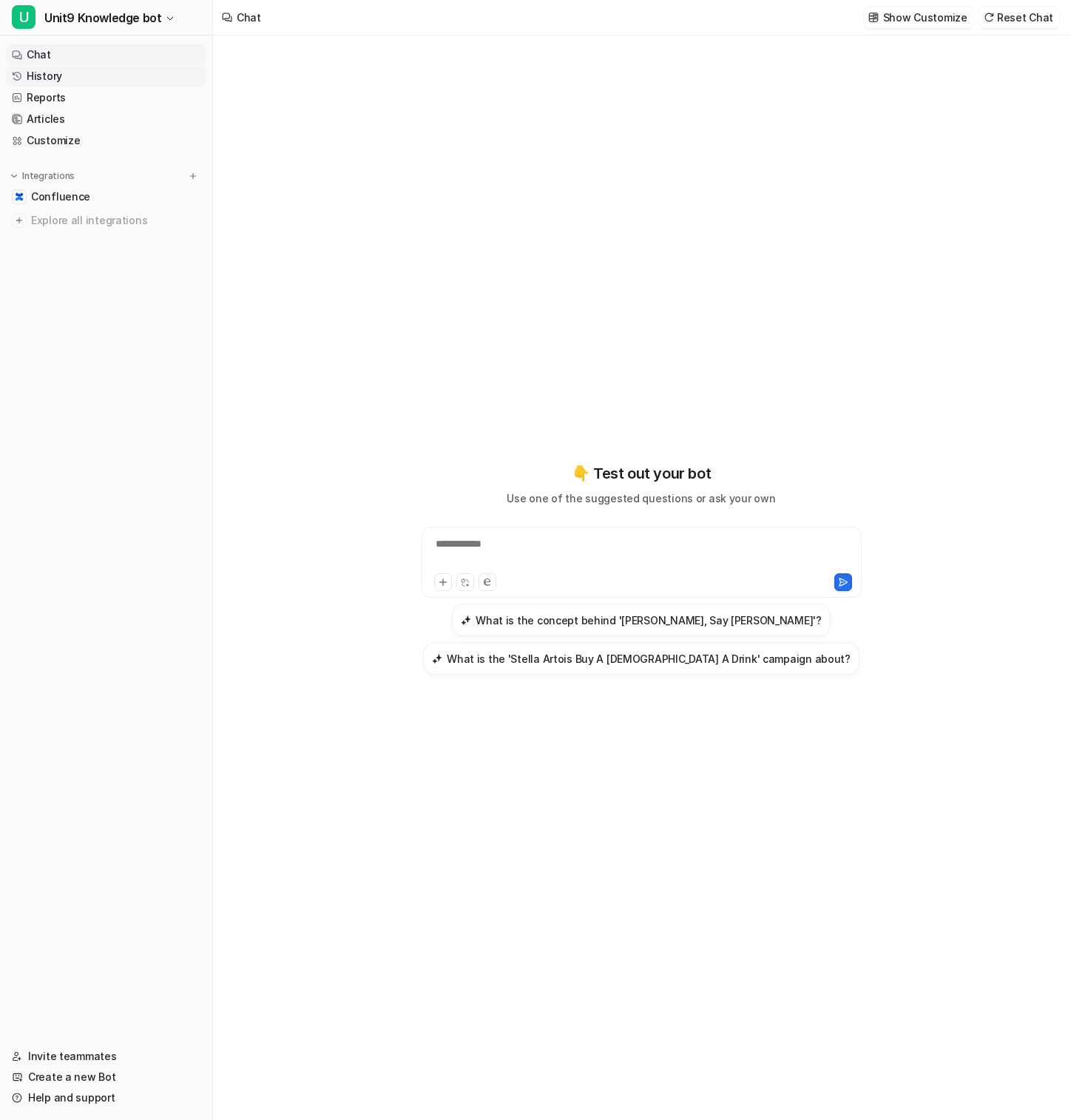
click at [104, 79] on link "History" at bounding box center [106, 75] width 200 height 21
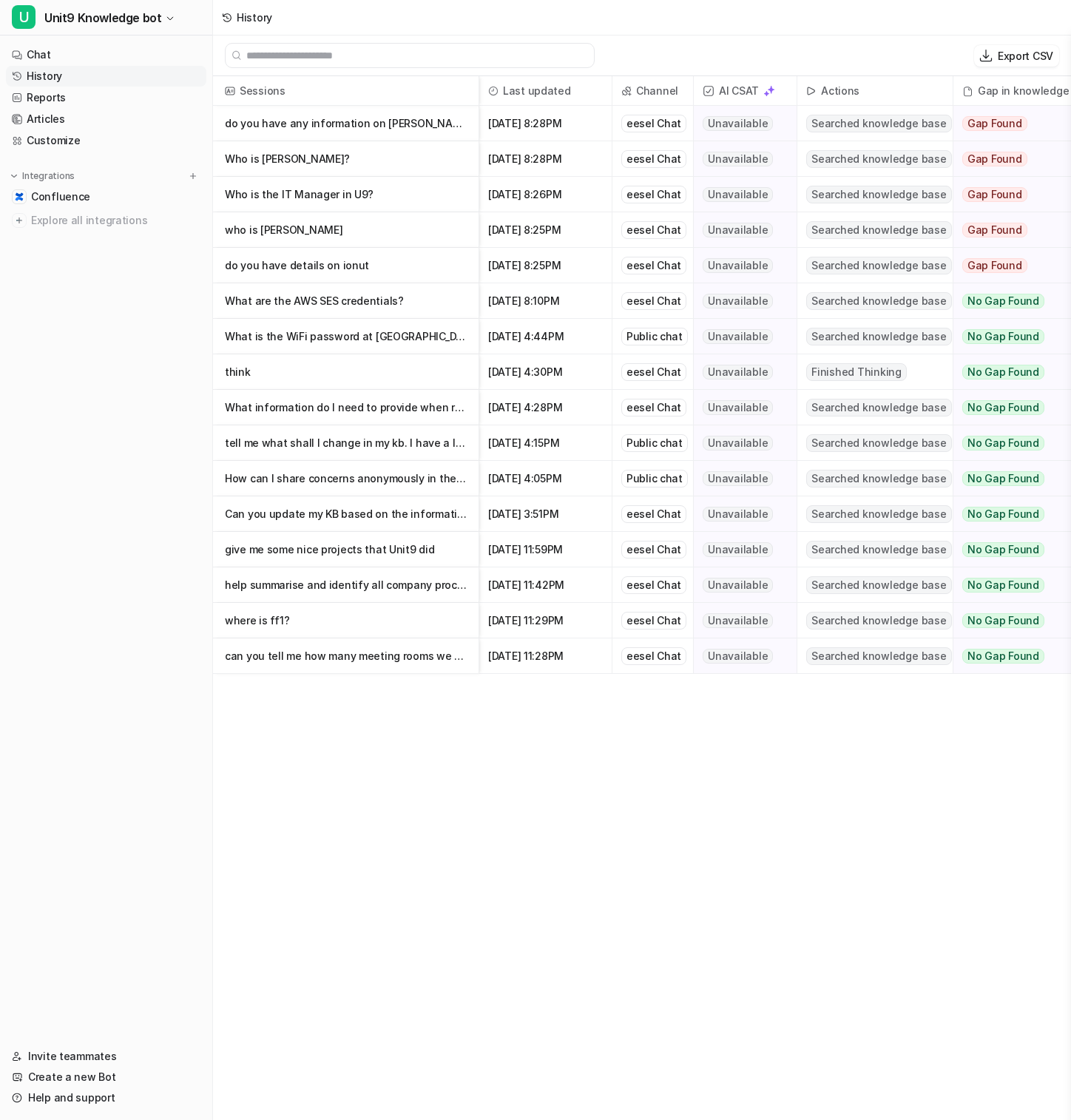
click at [319, 120] on p "do you have any information on [PERSON_NAME]" at bounding box center [345, 124] width 242 height 36
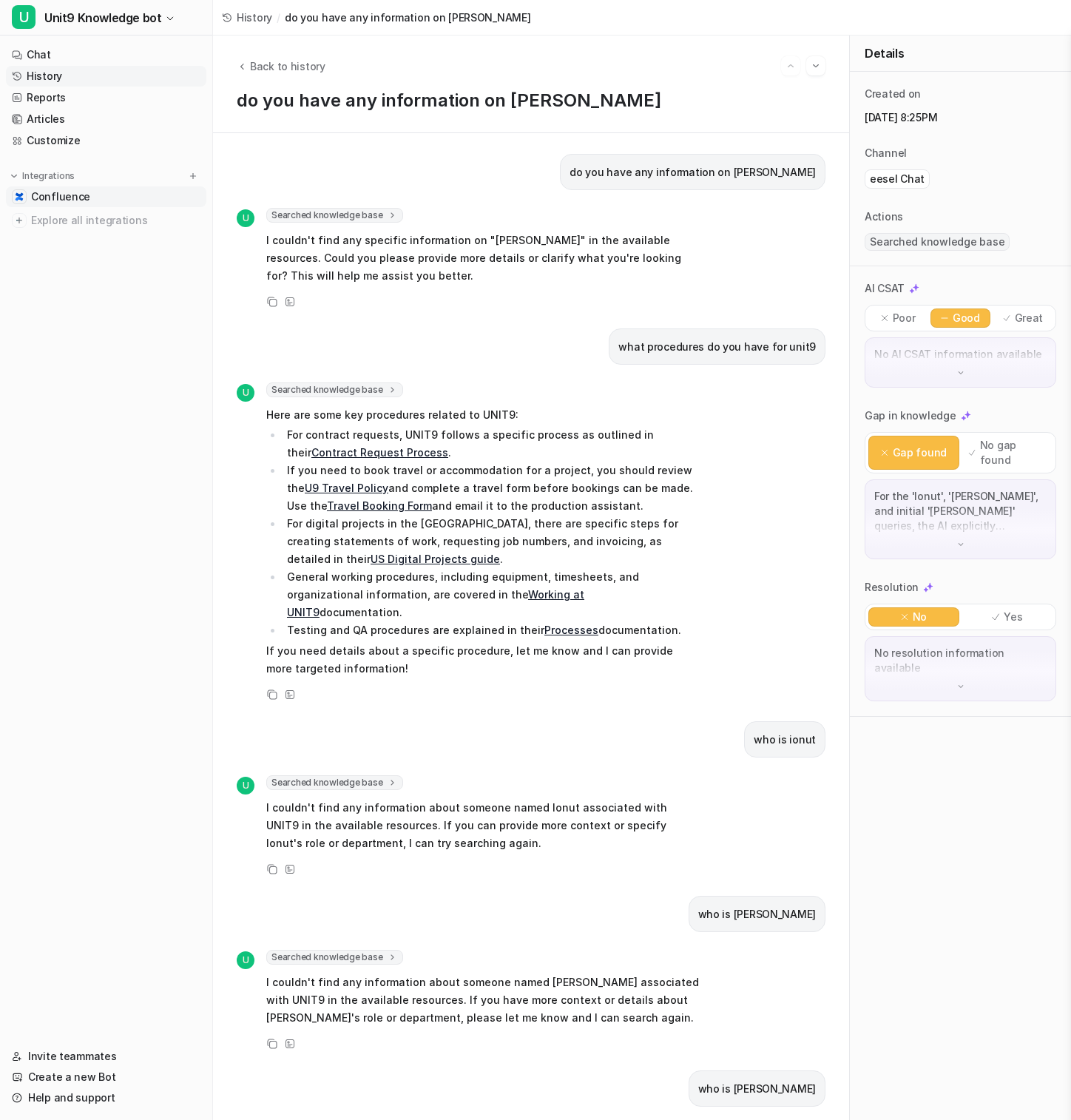
click at [63, 199] on span "Confluence" at bounding box center [61, 196] width 59 height 14
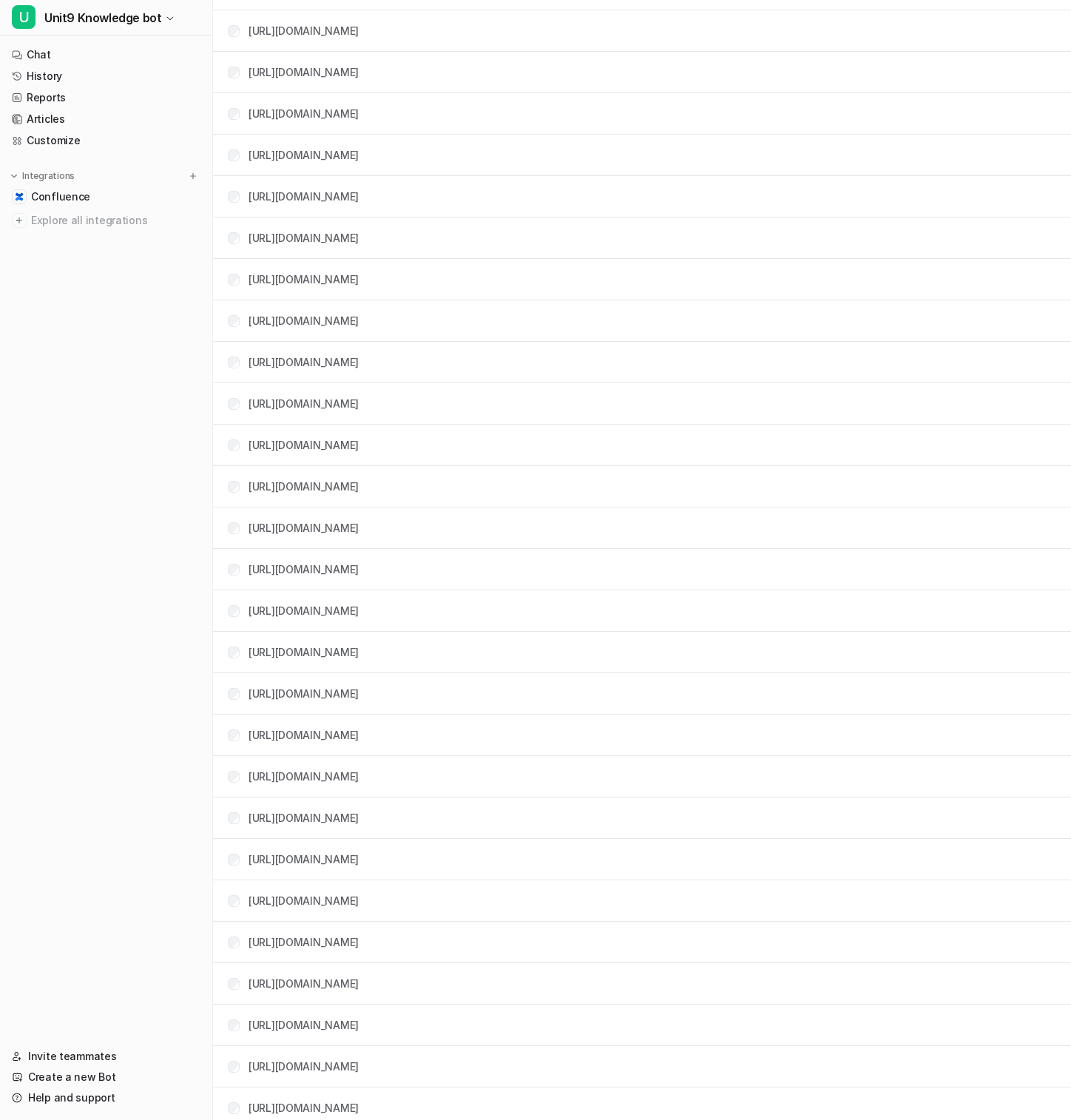
scroll to position [5692, 0]
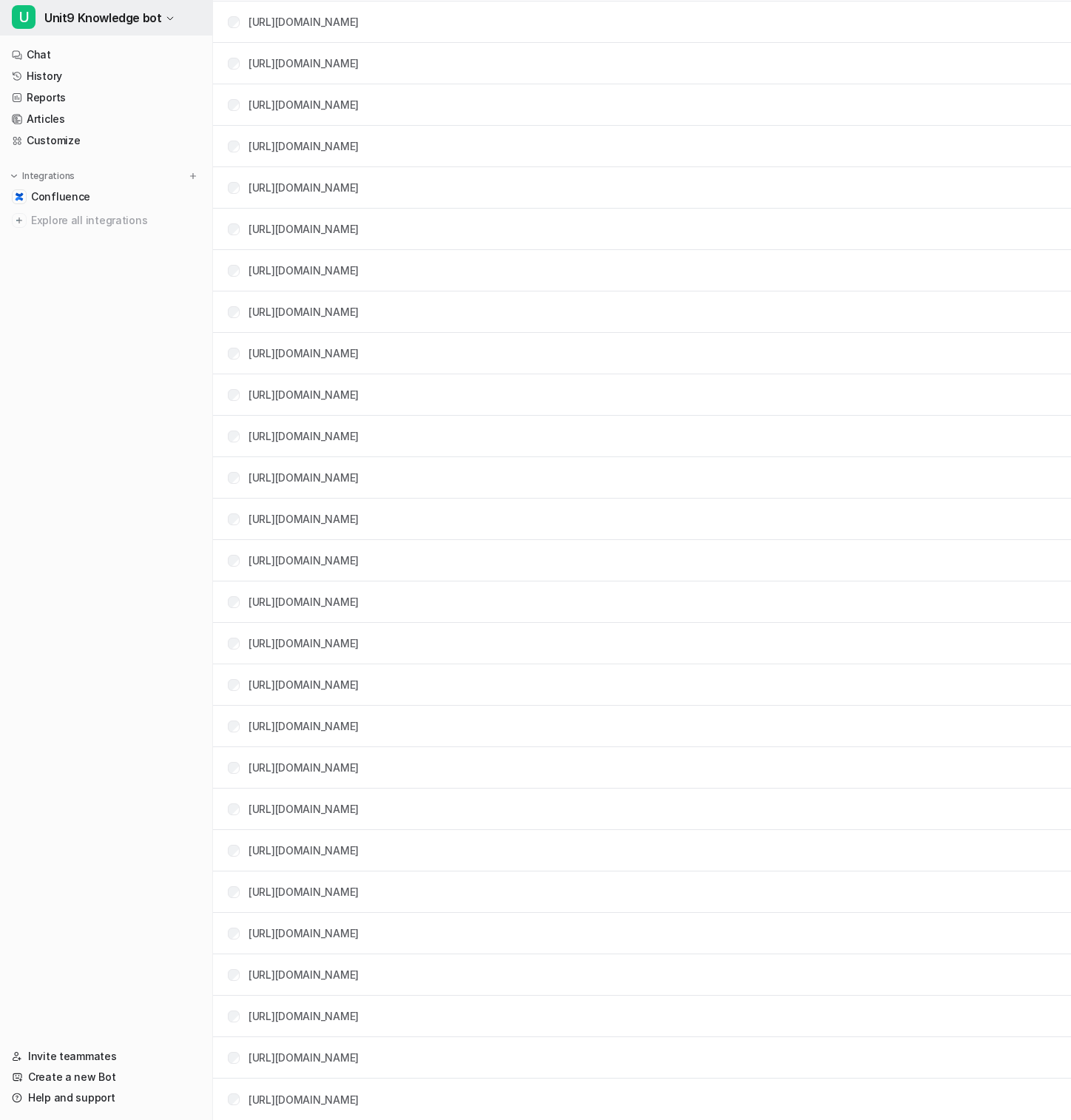
click at [136, 14] on span "Unit9 Knowledge bot" at bounding box center [102, 18] width 117 height 21
click at [123, 127] on link "Settings" at bounding box center [118, 136] width 204 height 24
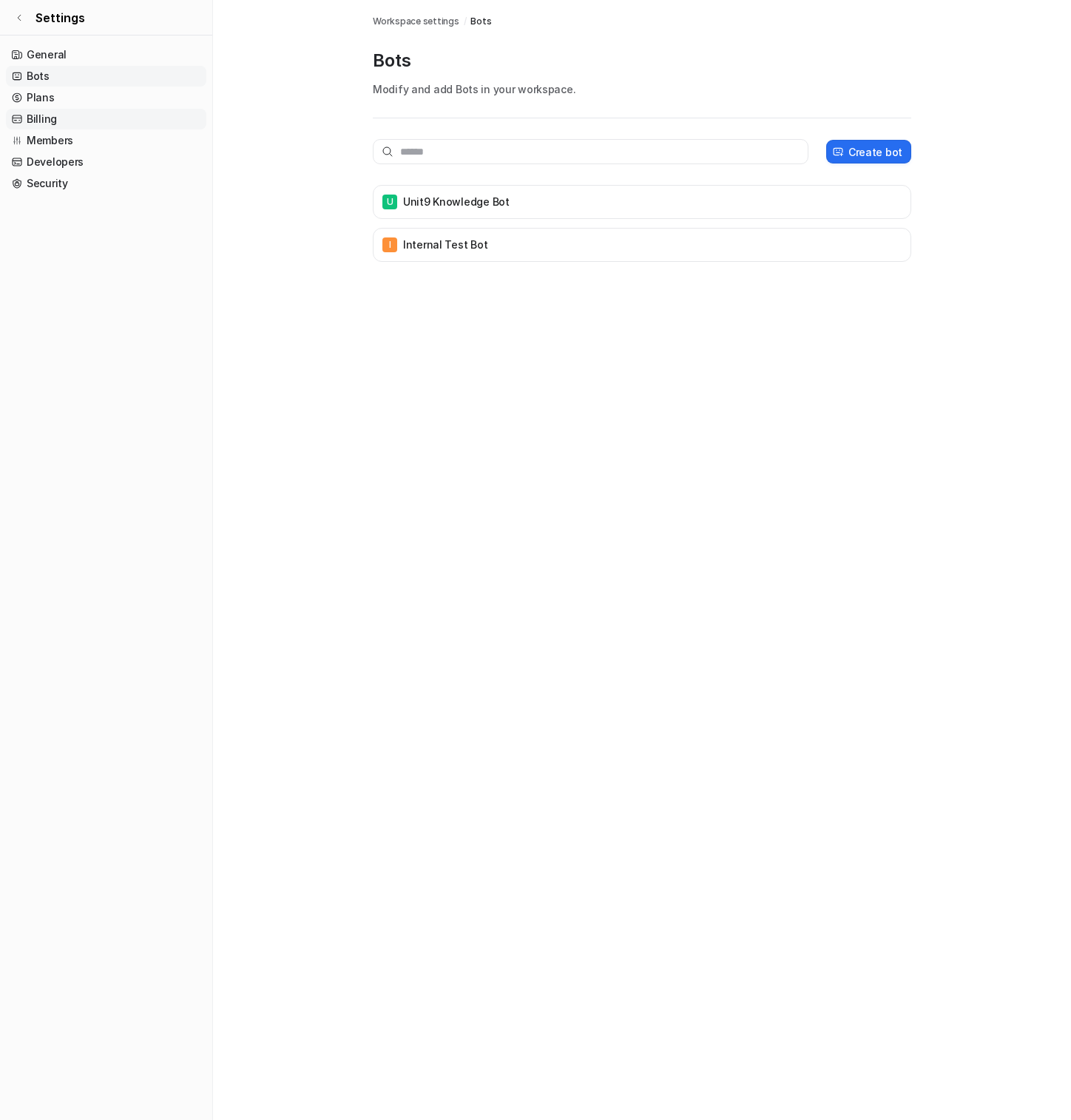
click at [111, 119] on link "Billing" at bounding box center [106, 119] width 200 height 21
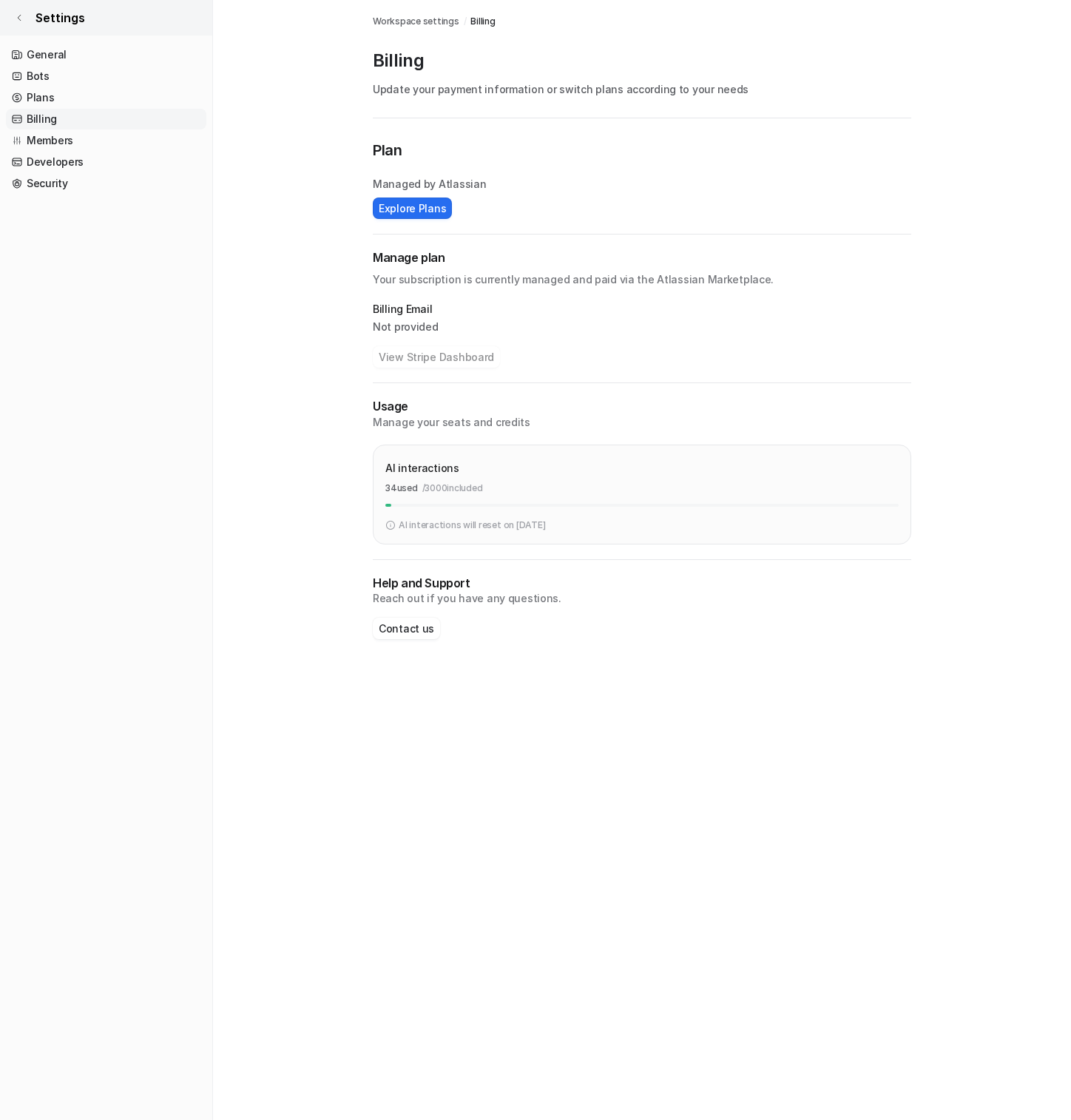
click at [18, 15] on icon at bounding box center [19, 18] width 9 height 9
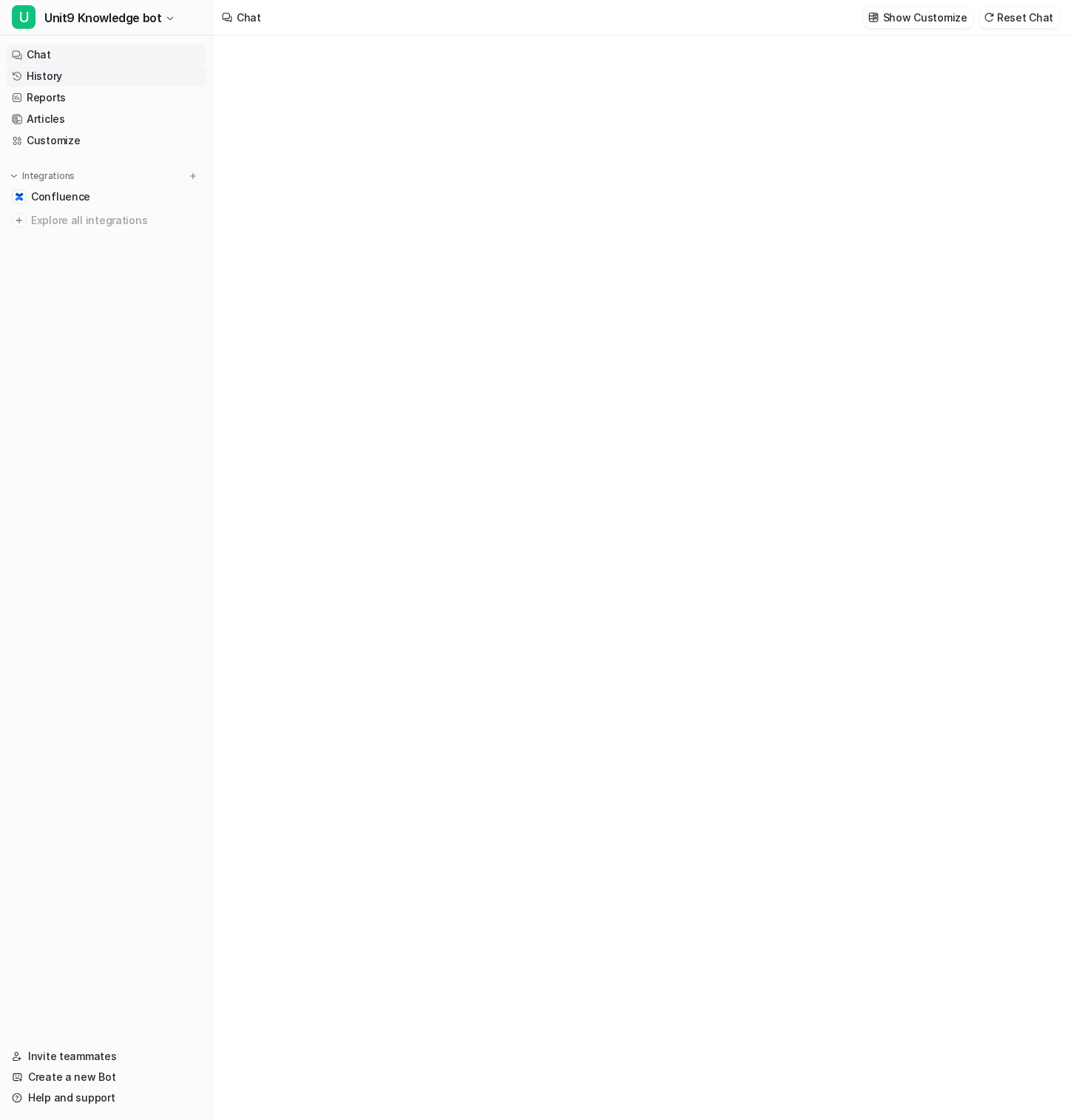
click at [70, 69] on link "History" at bounding box center [106, 75] width 200 height 21
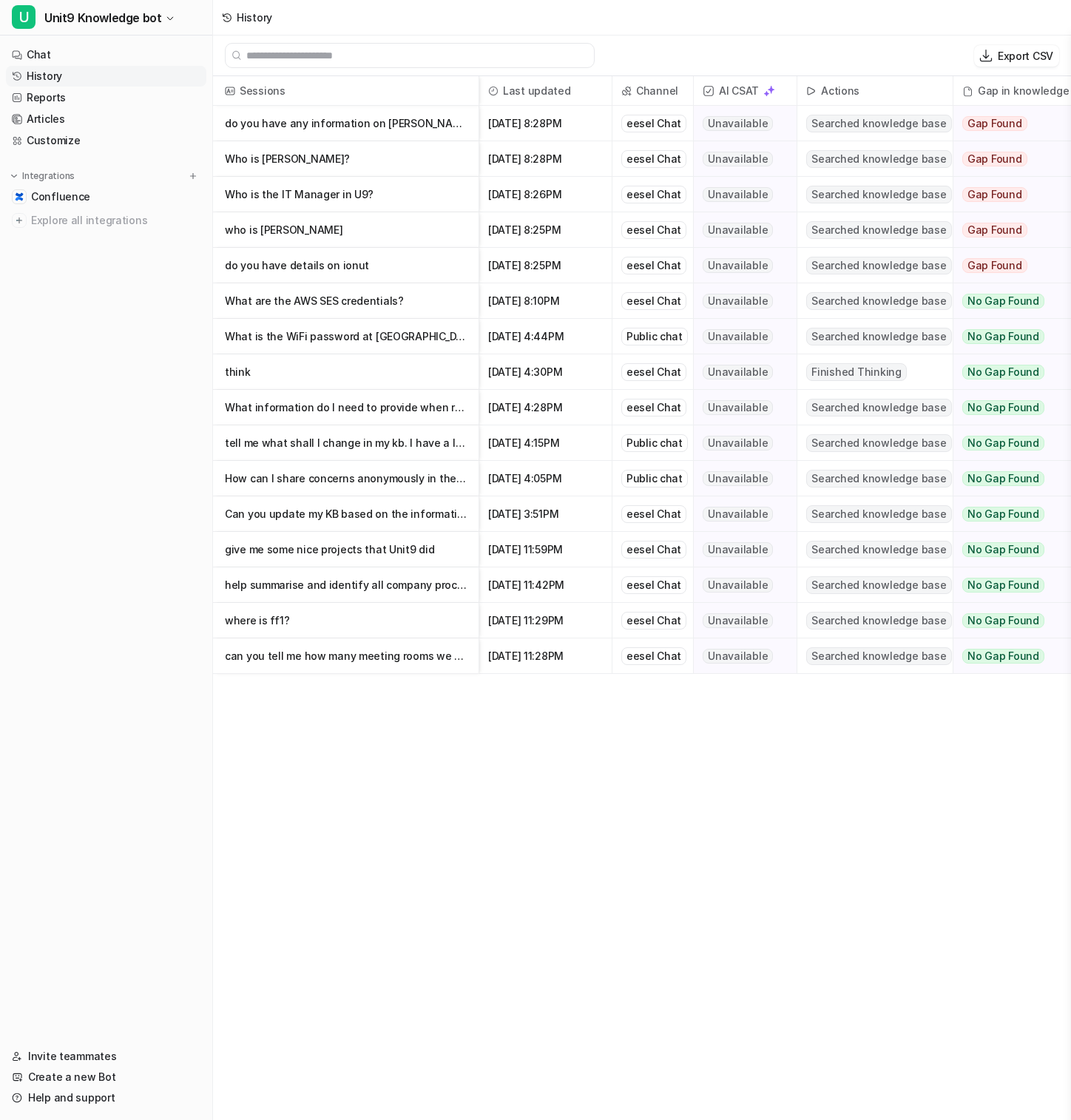
click at [600, 346] on span "[DATE] 4:44PM" at bounding box center [545, 336] width 120 height 36
click at [643, 334] on div "Public chat" at bounding box center [654, 336] width 66 height 18
click at [396, 333] on p "What is the WiFi password at [GEOGRAPHIC_DATA]?" at bounding box center [345, 336] width 242 height 36
click at [361, 234] on p "who is [PERSON_NAME]" at bounding box center [345, 229] width 242 height 36
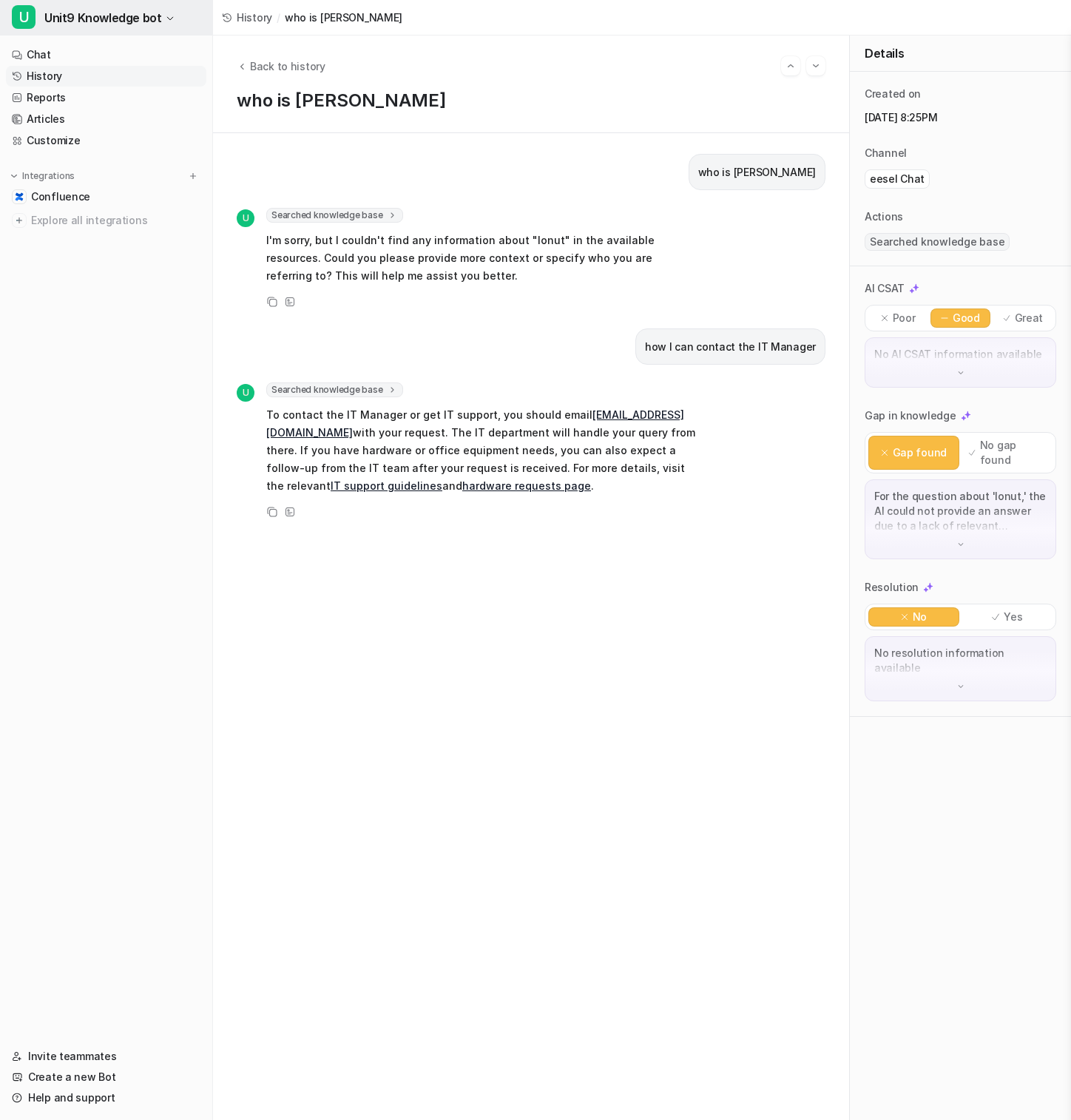
click at [104, 30] on button "U Unit9 Knowledge bot" at bounding box center [106, 18] width 212 height 36
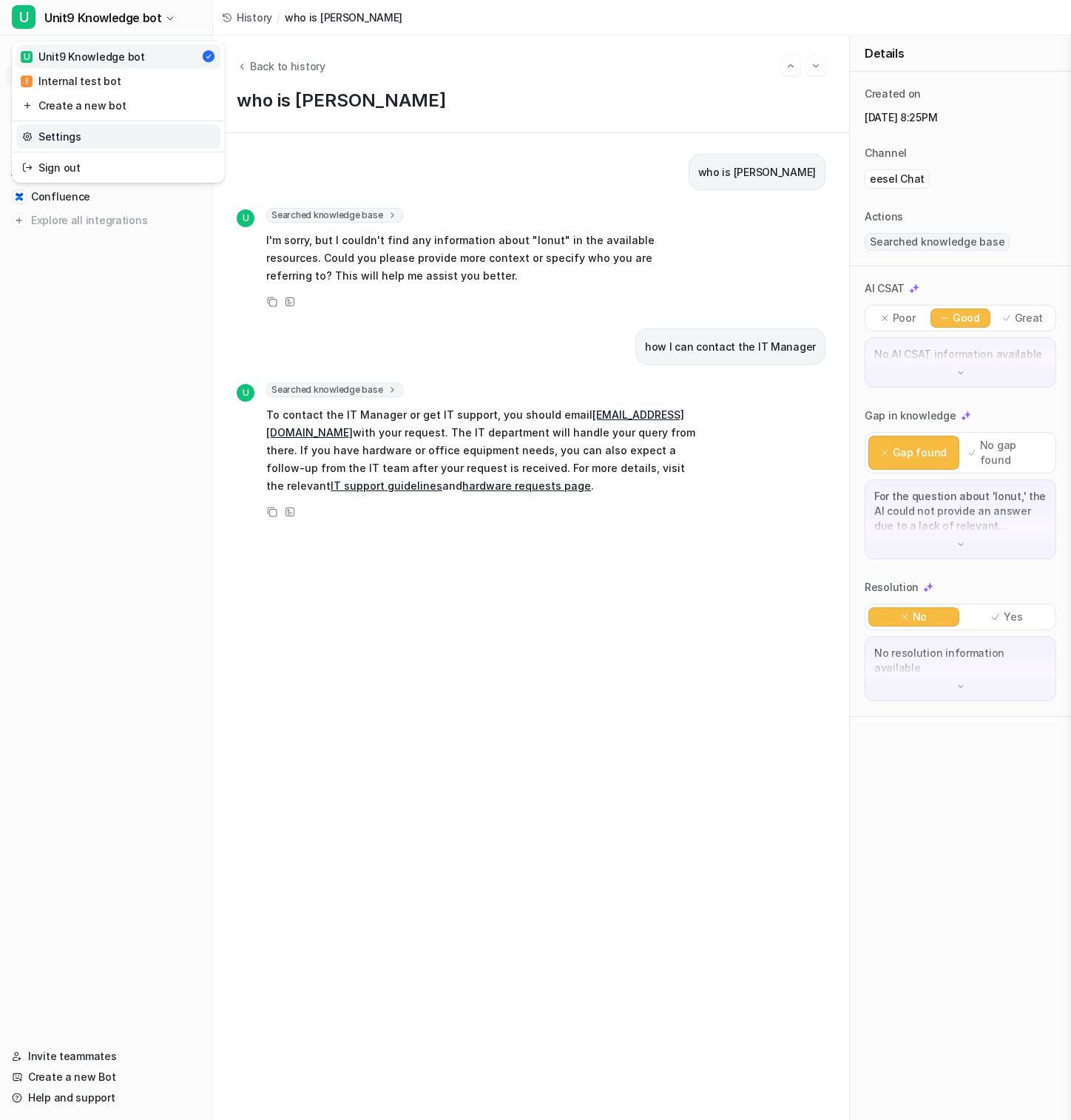
click at [115, 135] on link "Settings" at bounding box center [118, 136] width 204 height 24
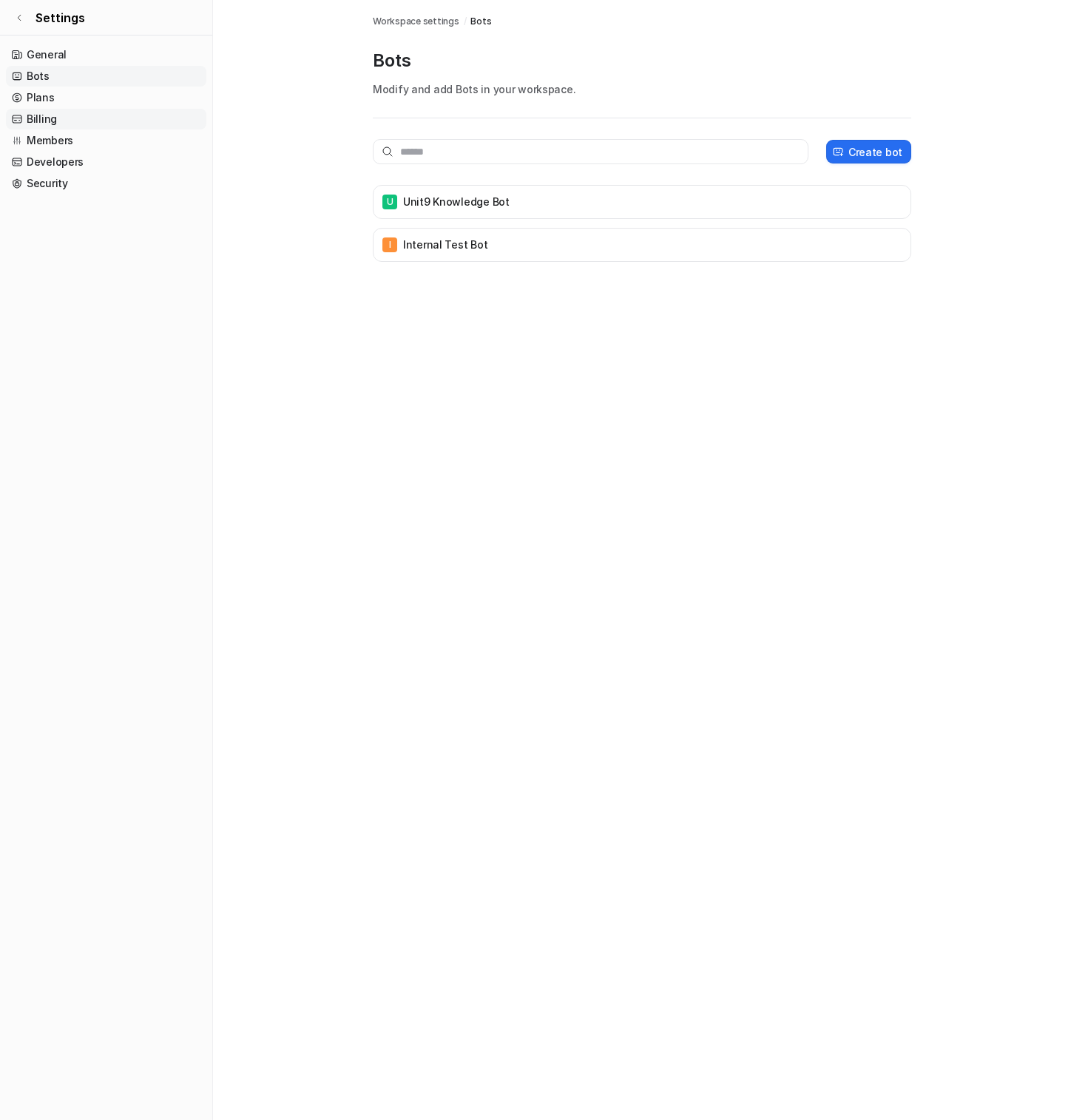
click at [105, 118] on link "Billing" at bounding box center [106, 119] width 200 height 21
click at [27, 18] on link "Settings" at bounding box center [106, 18] width 212 height 36
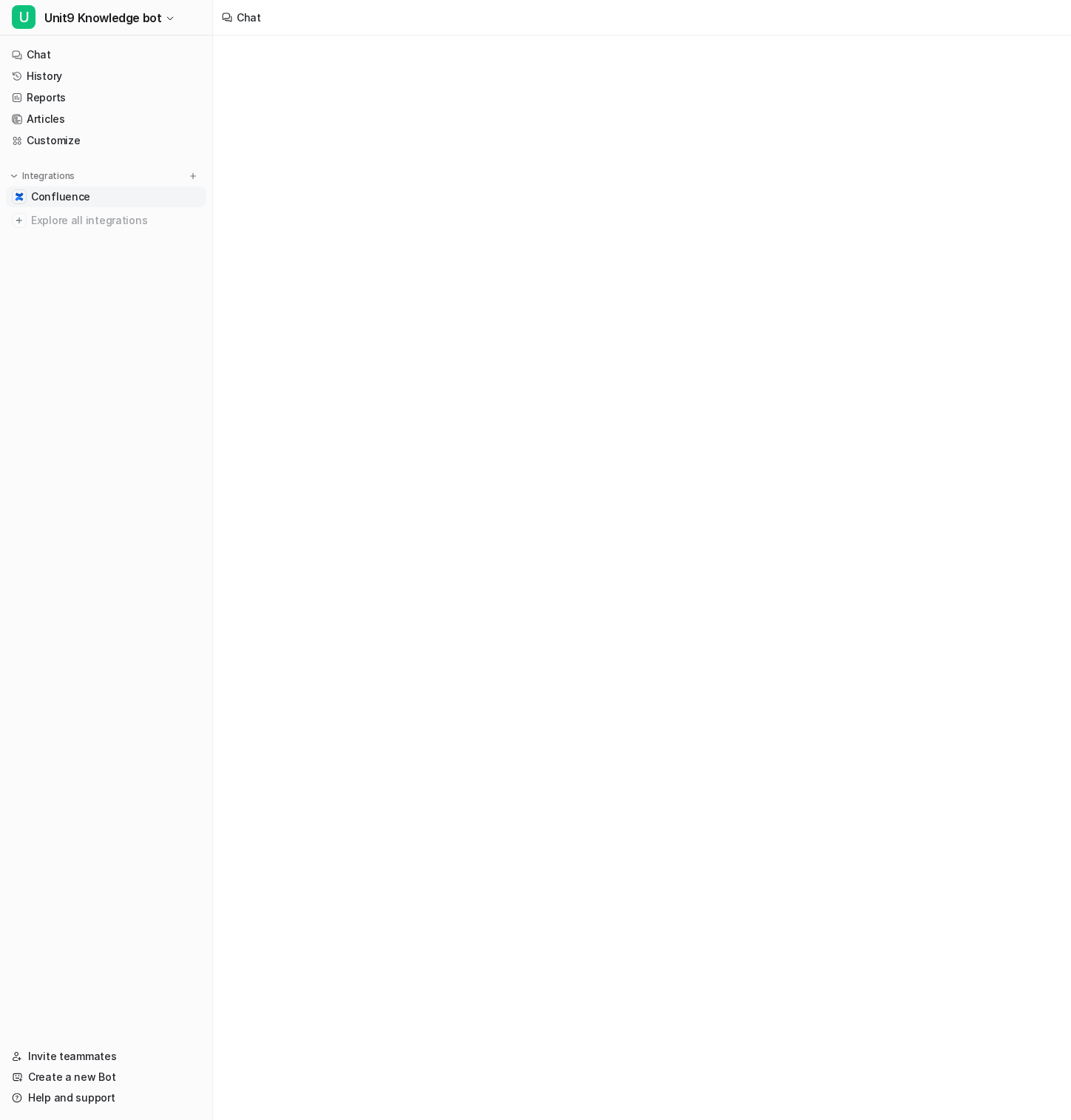
click at [52, 191] on span "Confluence" at bounding box center [61, 196] width 59 height 14
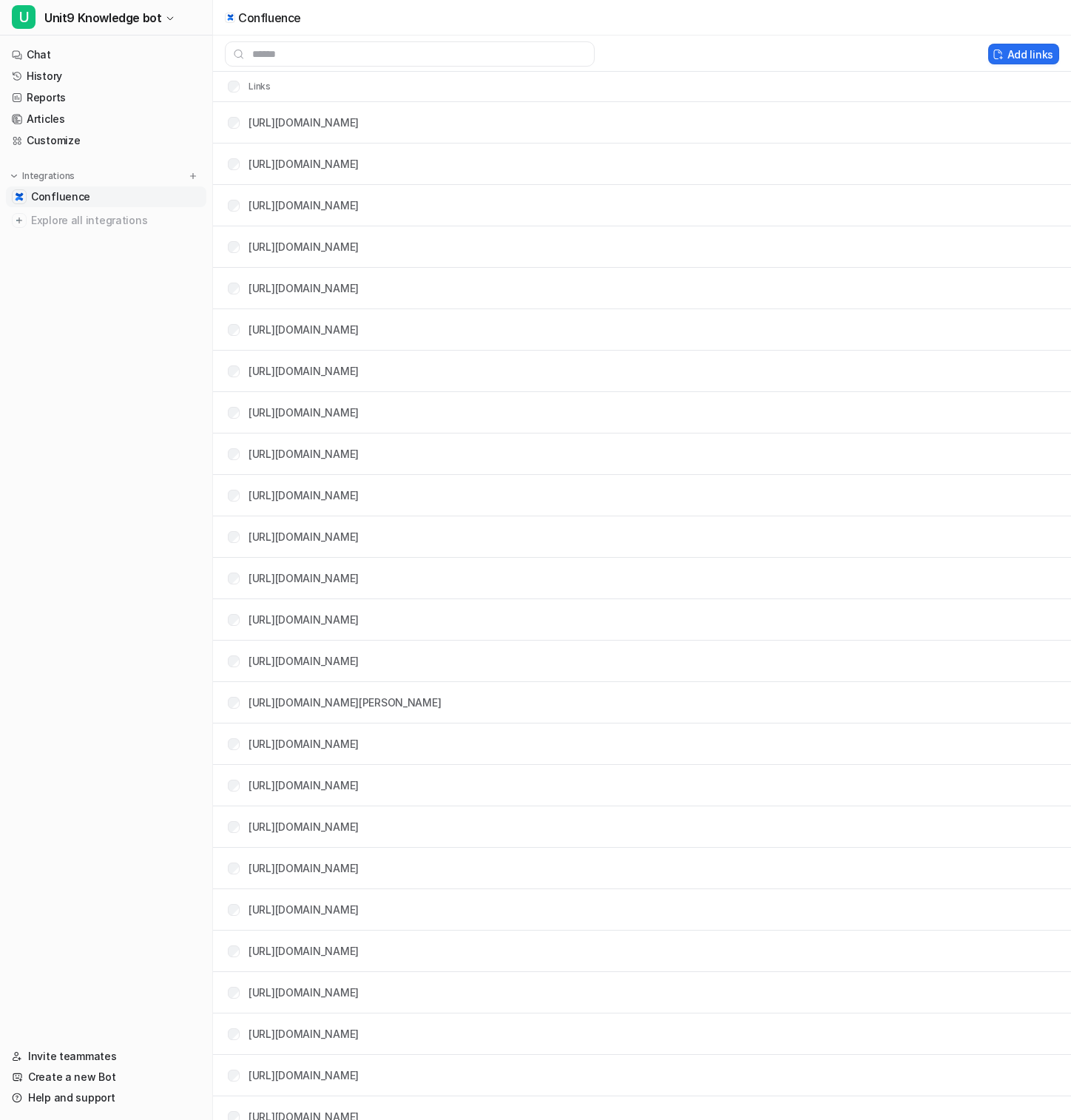
click at [142, 196] on link "Confluence" at bounding box center [106, 196] width 200 height 21
click at [120, 17] on span "Unit9 Knowledge bot" at bounding box center [102, 18] width 117 height 21
click at [110, 141] on link "Settings" at bounding box center [118, 136] width 204 height 24
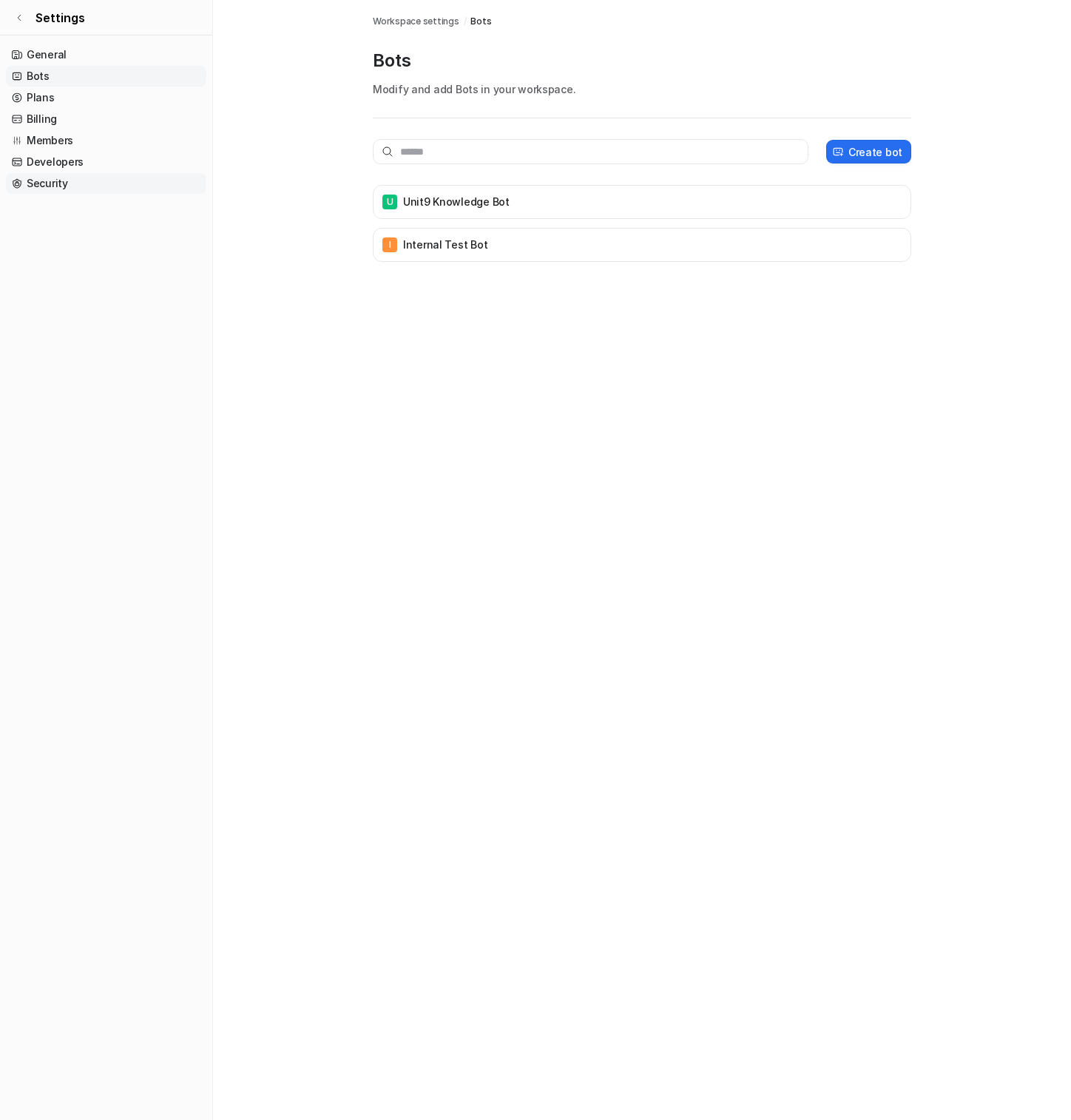
click at [74, 181] on link "Security" at bounding box center [106, 183] width 200 height 21
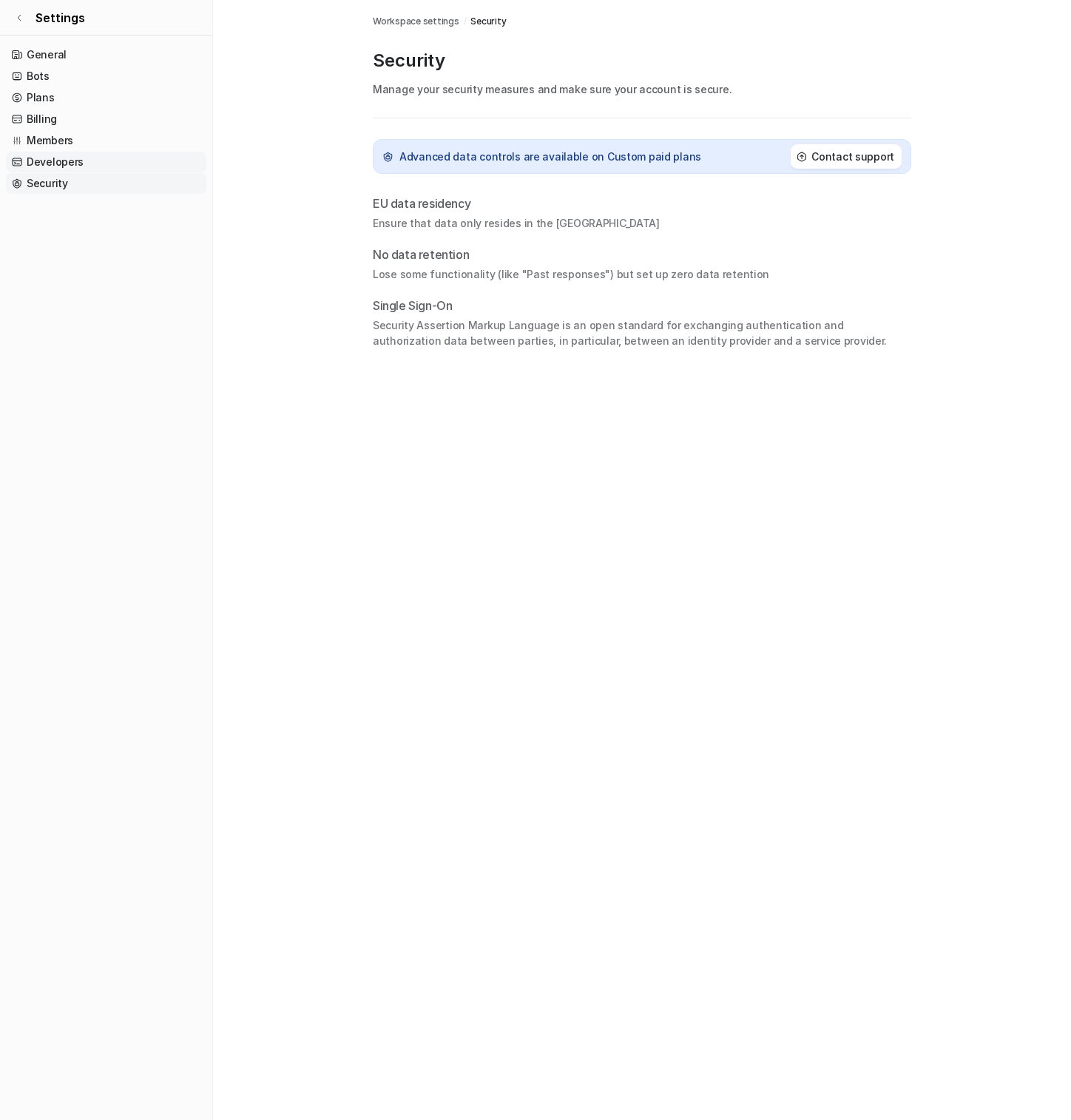
click at [80, 156] on link "Developers" at bounding box center [106, 162] width 200 height 21
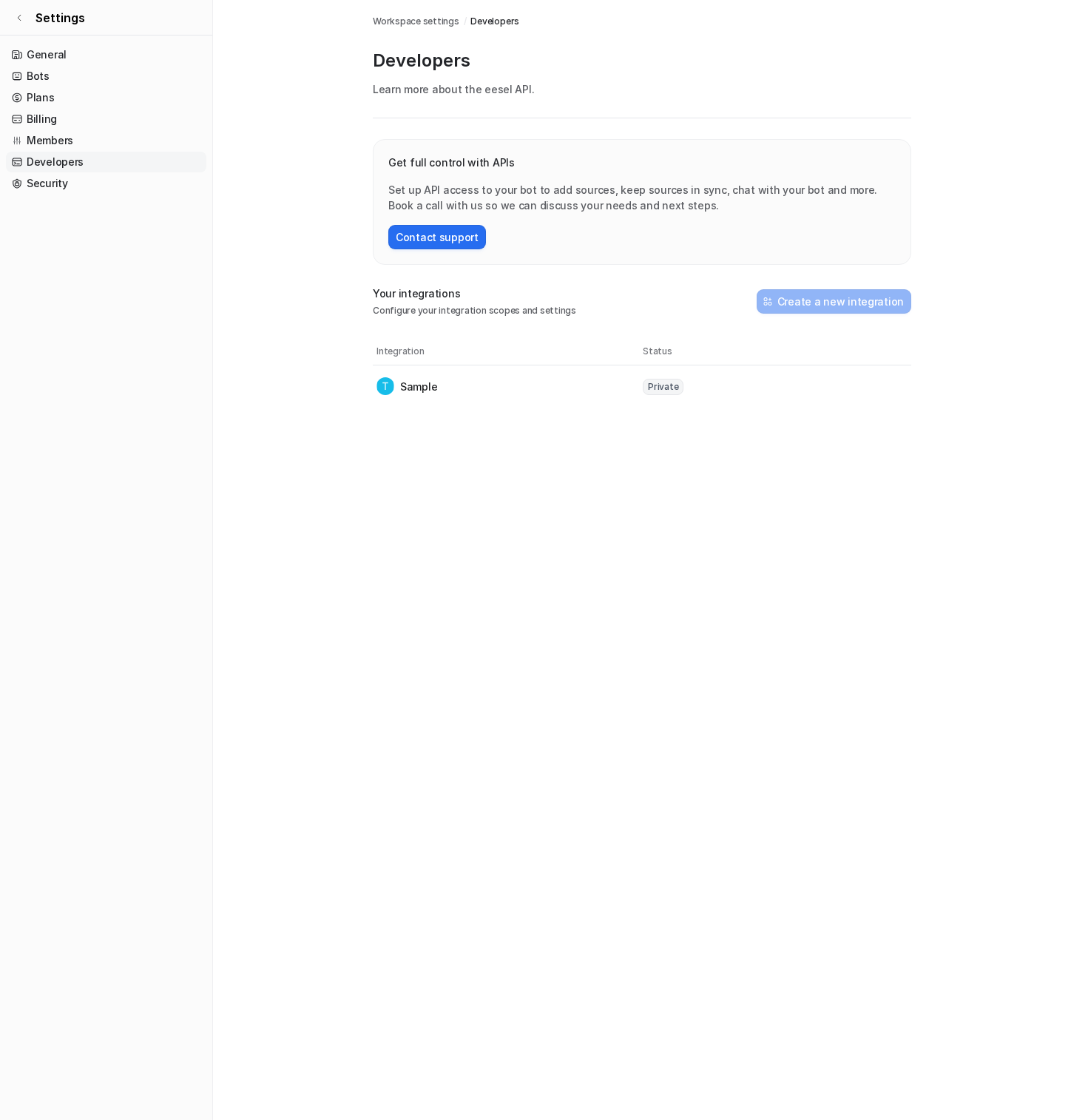
click at [79, 197] on nav "General Bots Plans Billing Members Developers Security" at bounding box center [106, 576] width 212 height 1076
click at [91, 119] on link "Billing" at bounding box center [106, 119] width 200 height 21
